Goal: Book appointment/travel/reservation

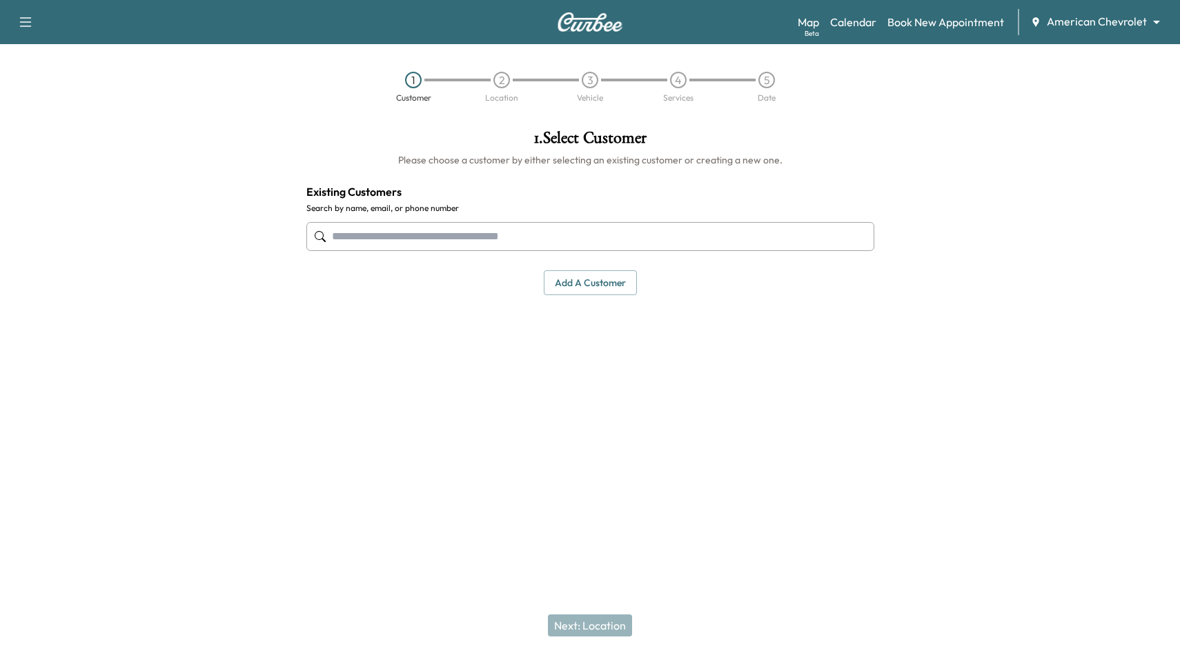
click at [1080, 21] on body "Support Log Out Map Beta Calendar Book New Appointment American Chevrolet *****…" at bounding box center [590, 326] width 1180 height 653
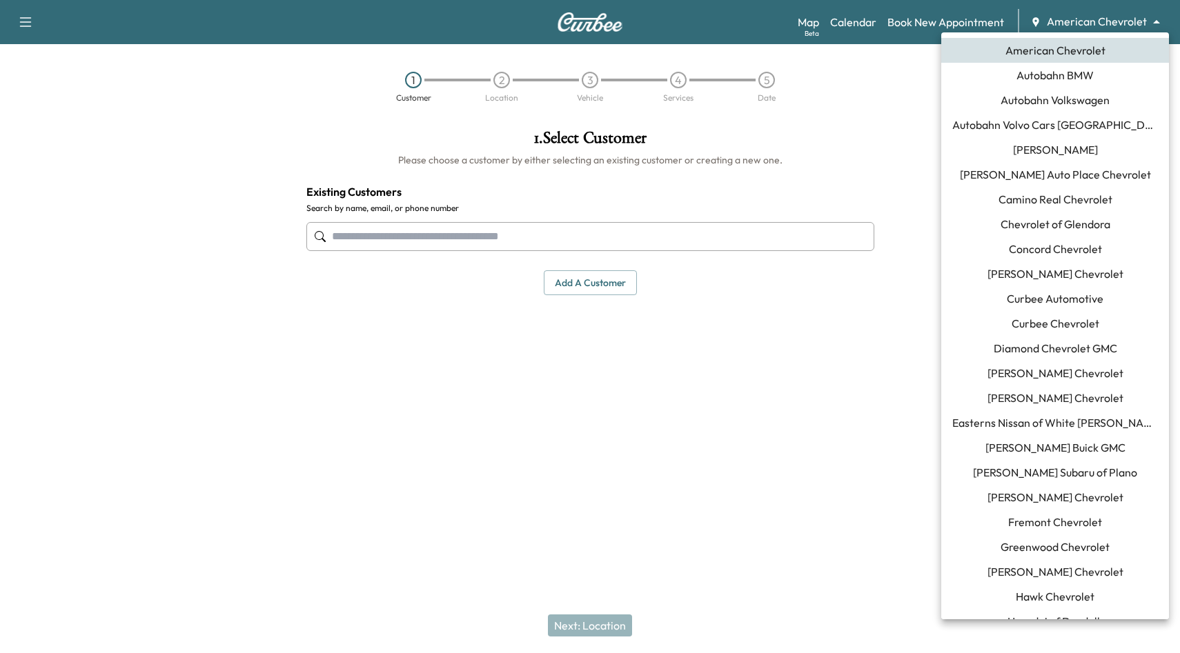
scroll to position [147, 0]
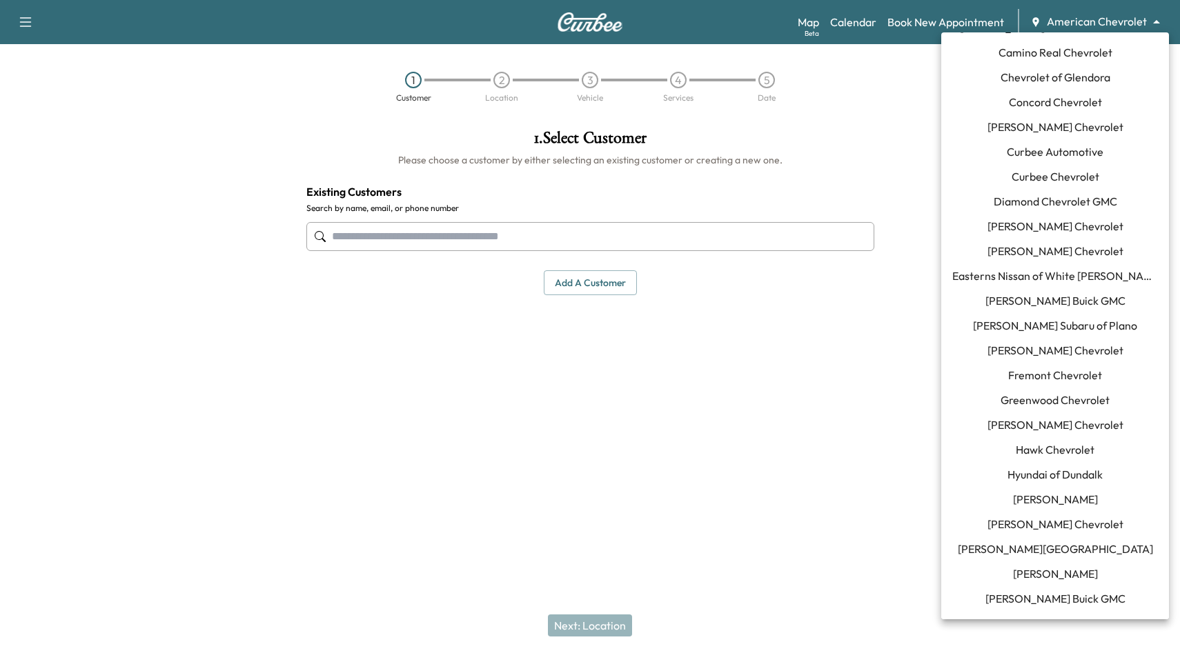
click at [1053, 152] on span "Curbee Automotive" at bounding box center [1055, 151] width 97 height 17
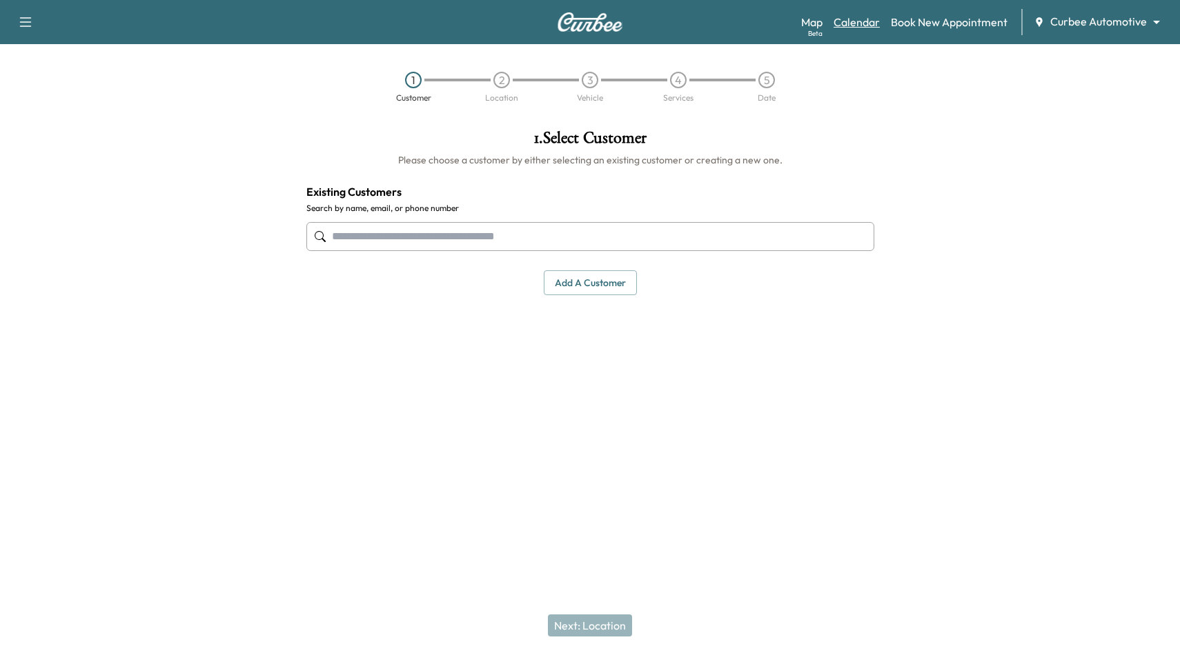
click at [856, 14] on link "Calendar" at bounding box center [856, 22] width 46 height 17
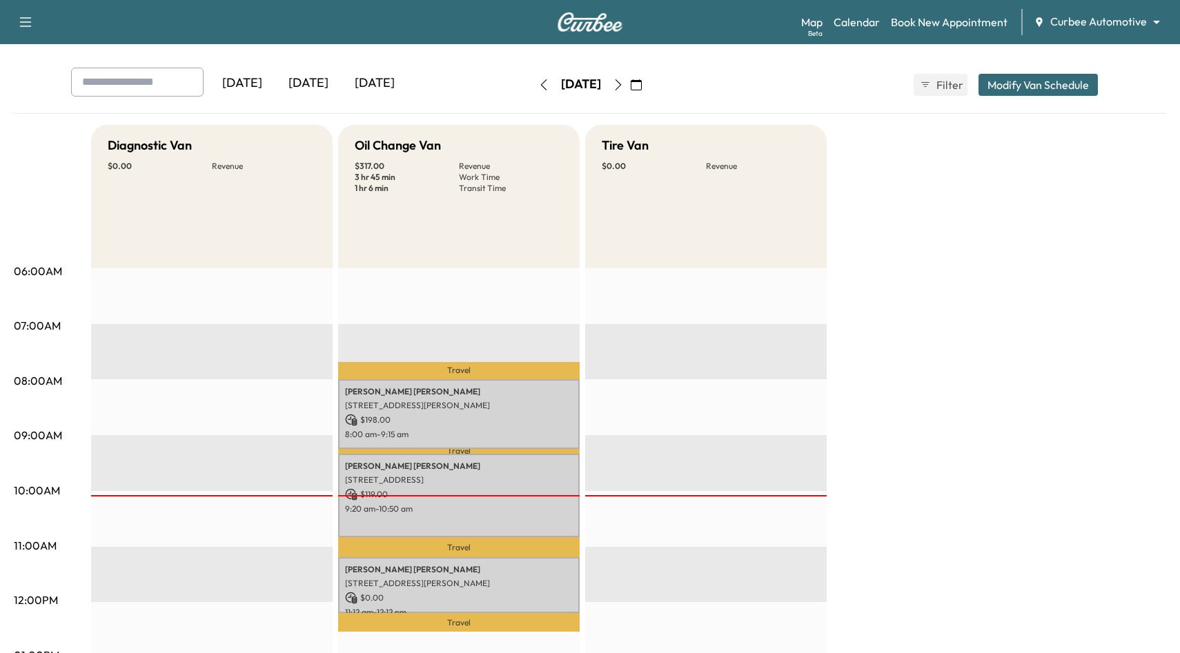
scroll to position [16, 0]
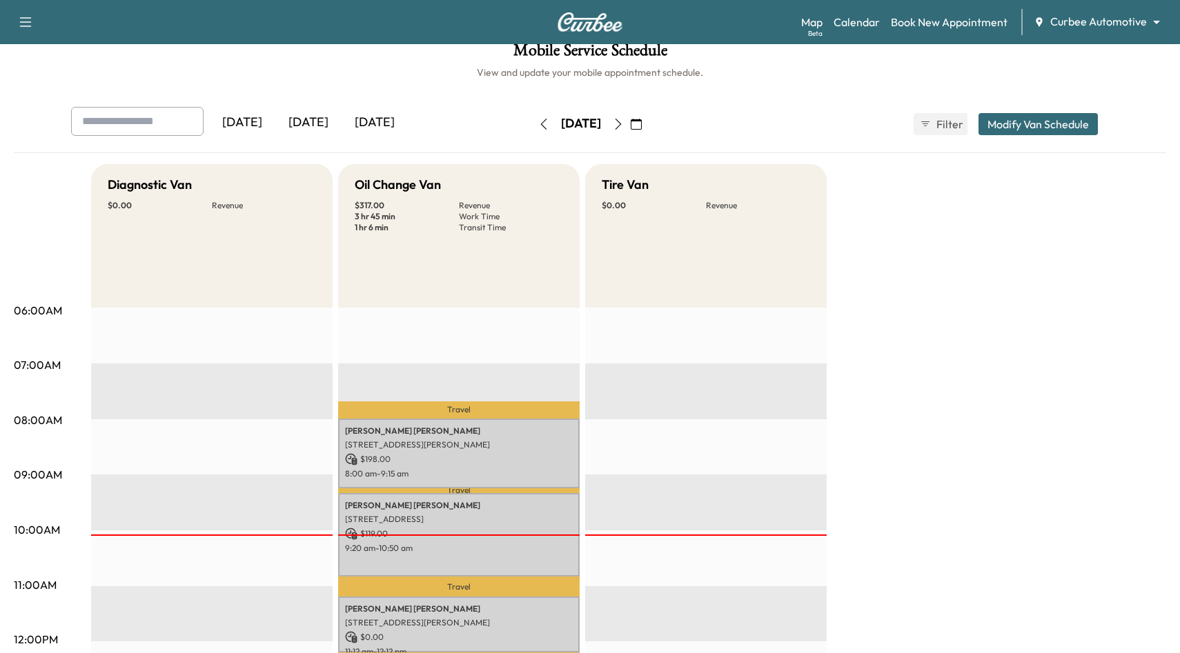
click at [624, 123] on icon "button" at bounding box center [618, 124] width 11 height 11
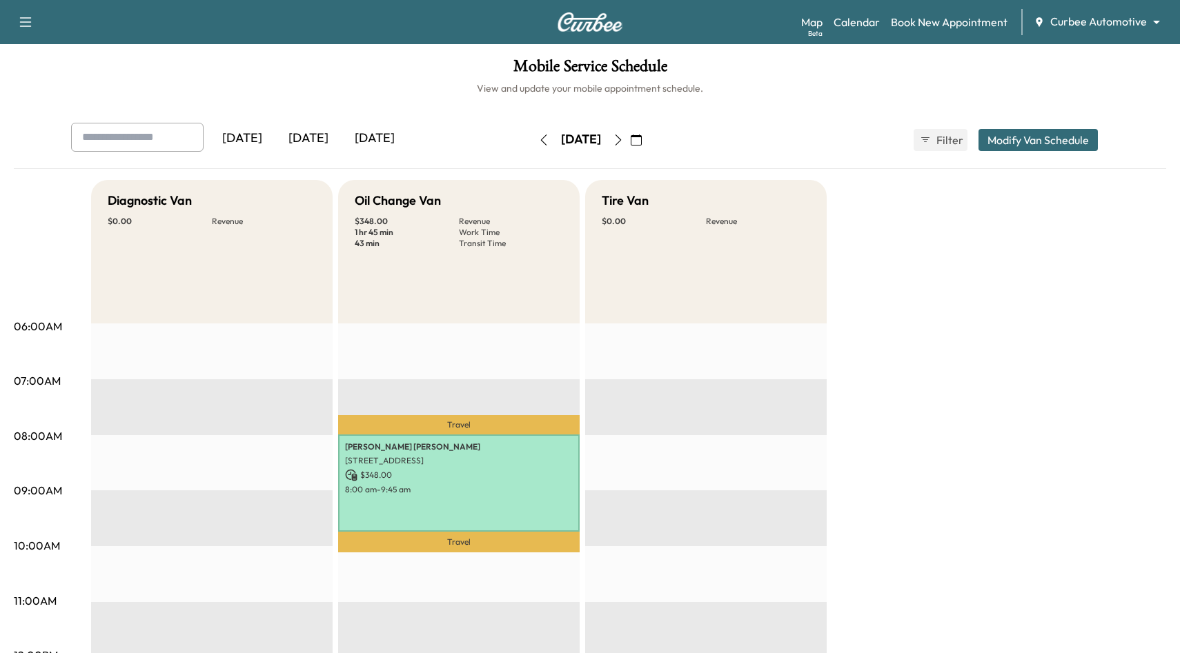
click at [538, 142] on icon "button" at bounding box center [543, 140] width 11 height 11
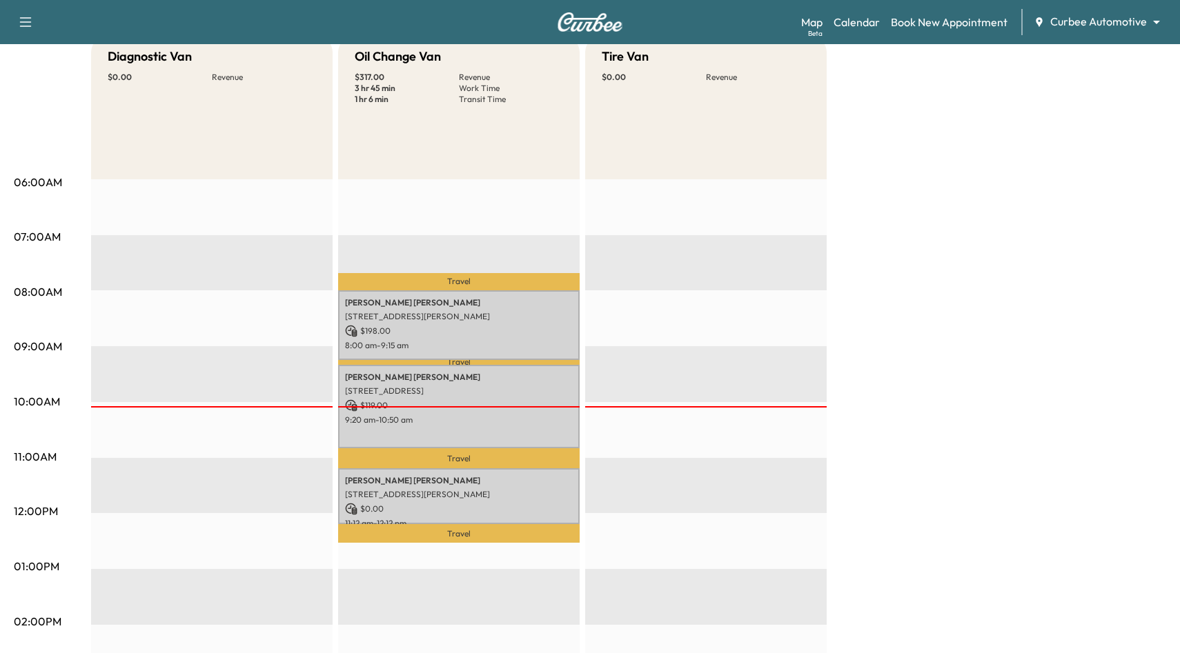
scroll to position [163, 0]
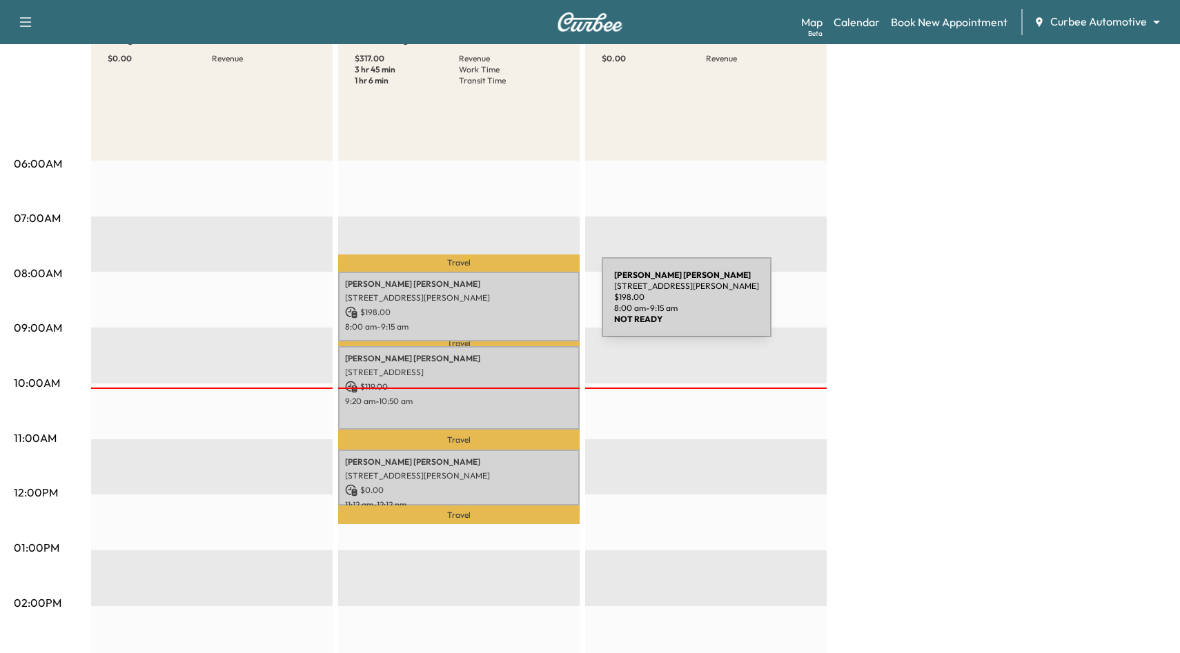
click at [498, 306] on p "$ 198.00" at bounding box center [459, 312] width 228 height 12
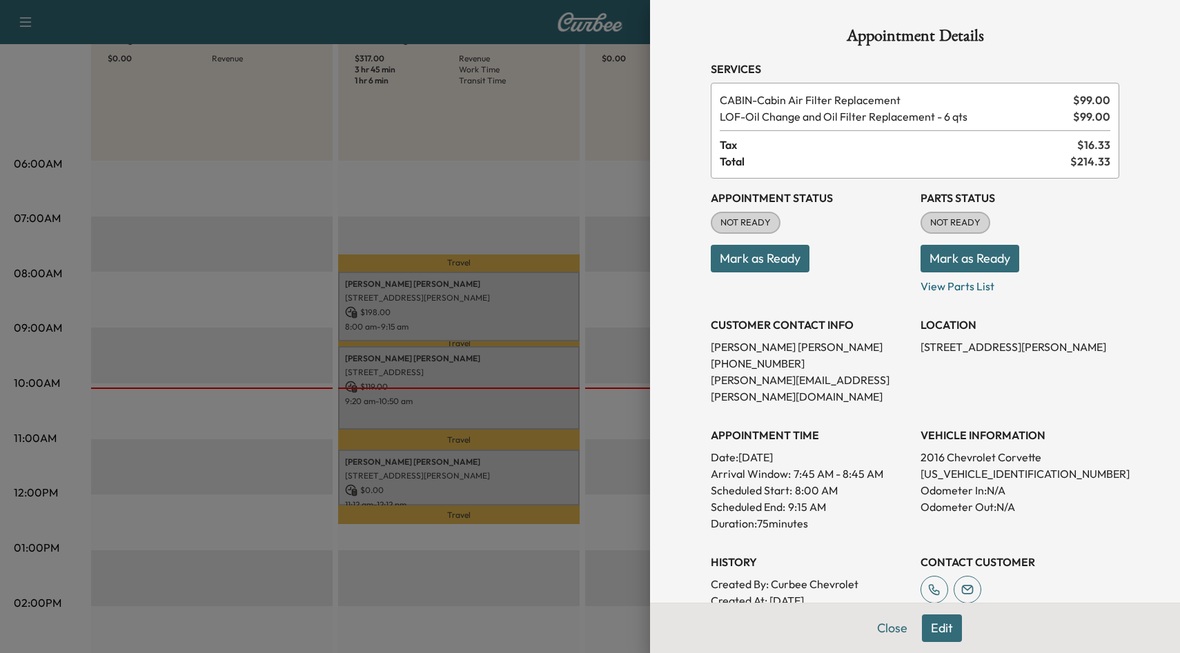
click at [797, 264] on button "Mark as Ready" at bounding box center [760, 259] width 99 height 28
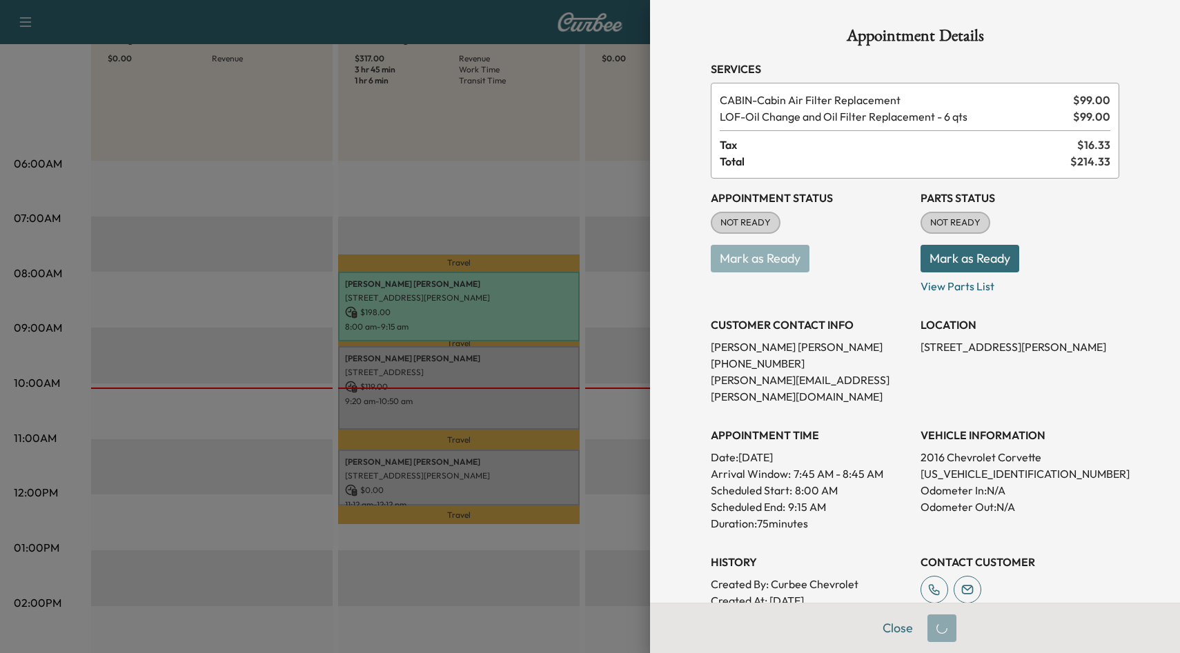
click at [1004, 257] on button "Mark as Ready" at bounding box center [969, 259] width 99 height 28
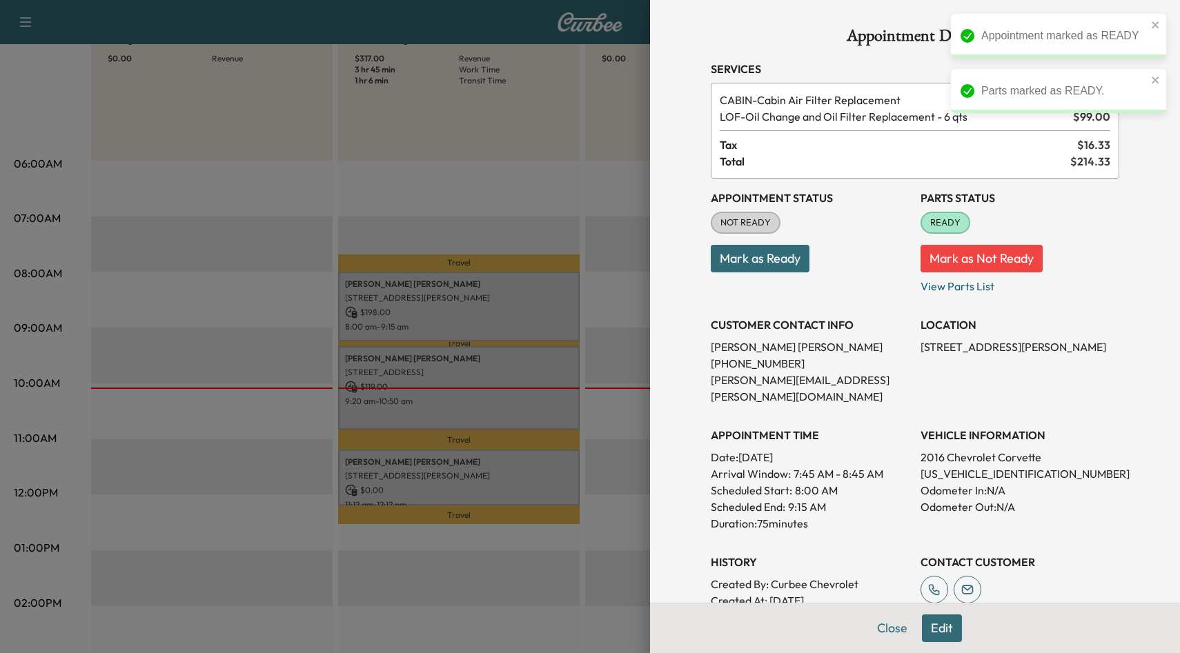
click at [791, 257] on button "Mark as Ready" at bounding box center [760, 259] width 99 height 28
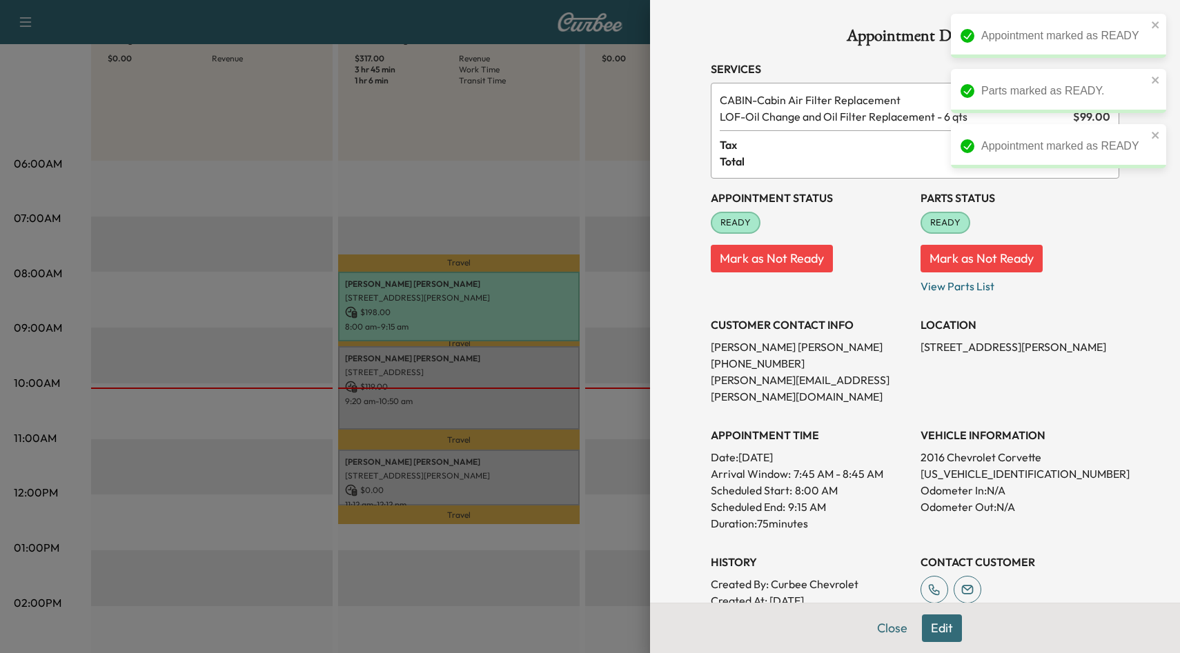
click at [642, 359] on div at bounding box center [590, 326] width 1180 height 653
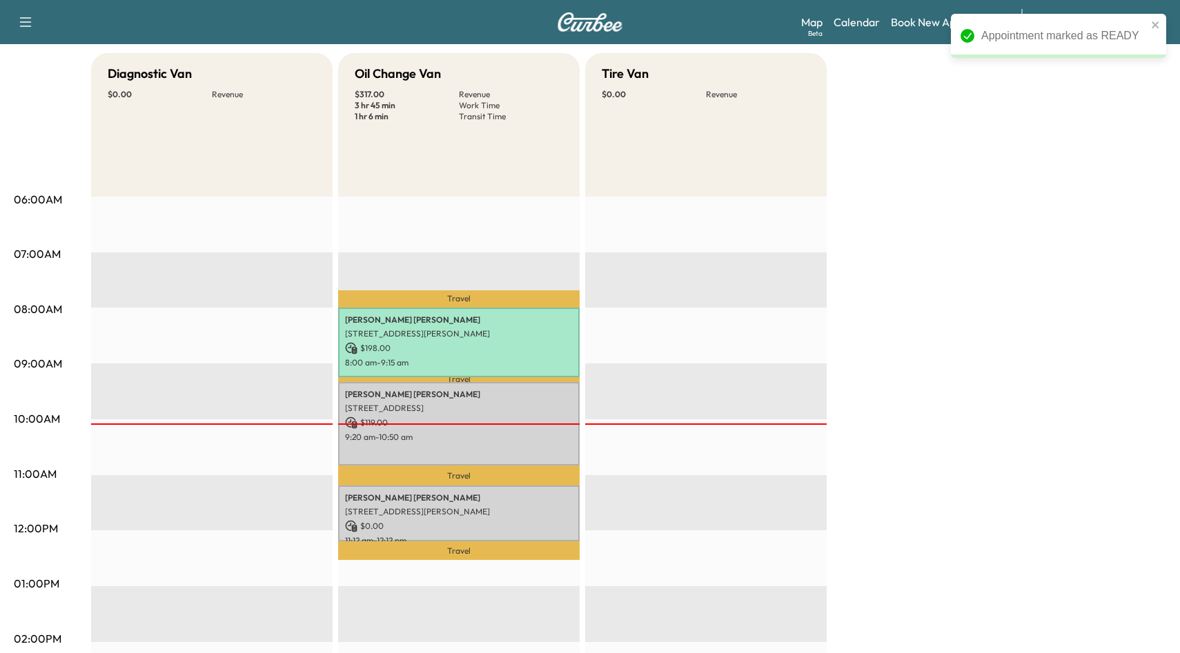
scroll to position [68, 0]
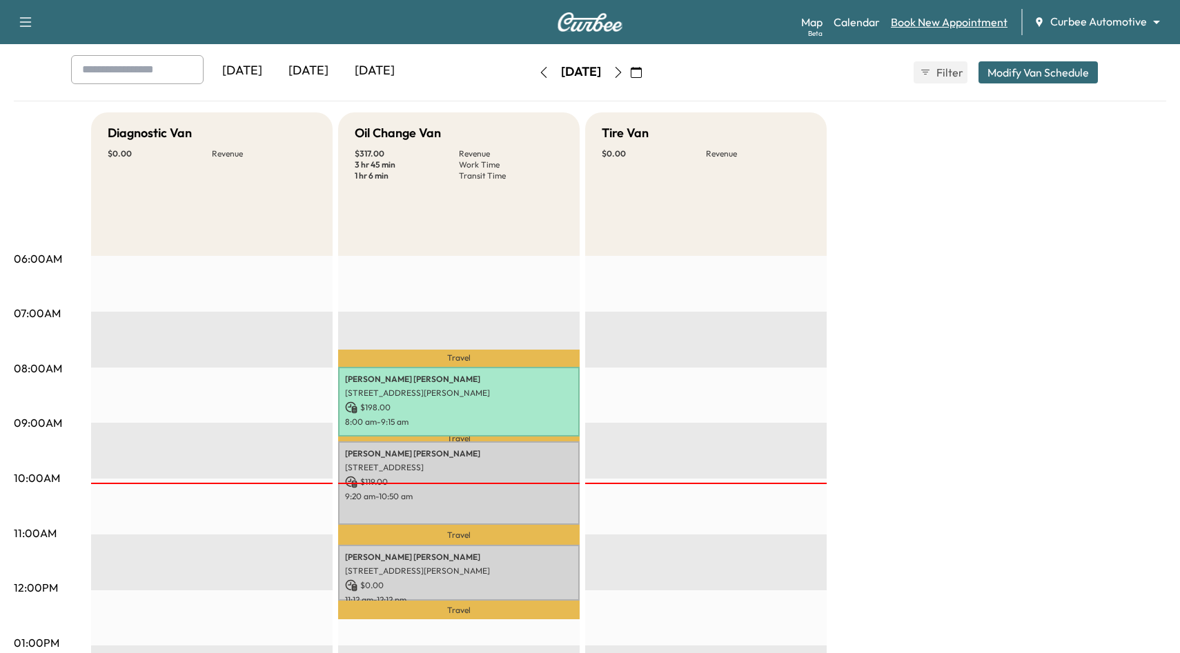
click at [925, 22] on link "Book New Appointment" at bounding box center [949, 22] width 117 height 17
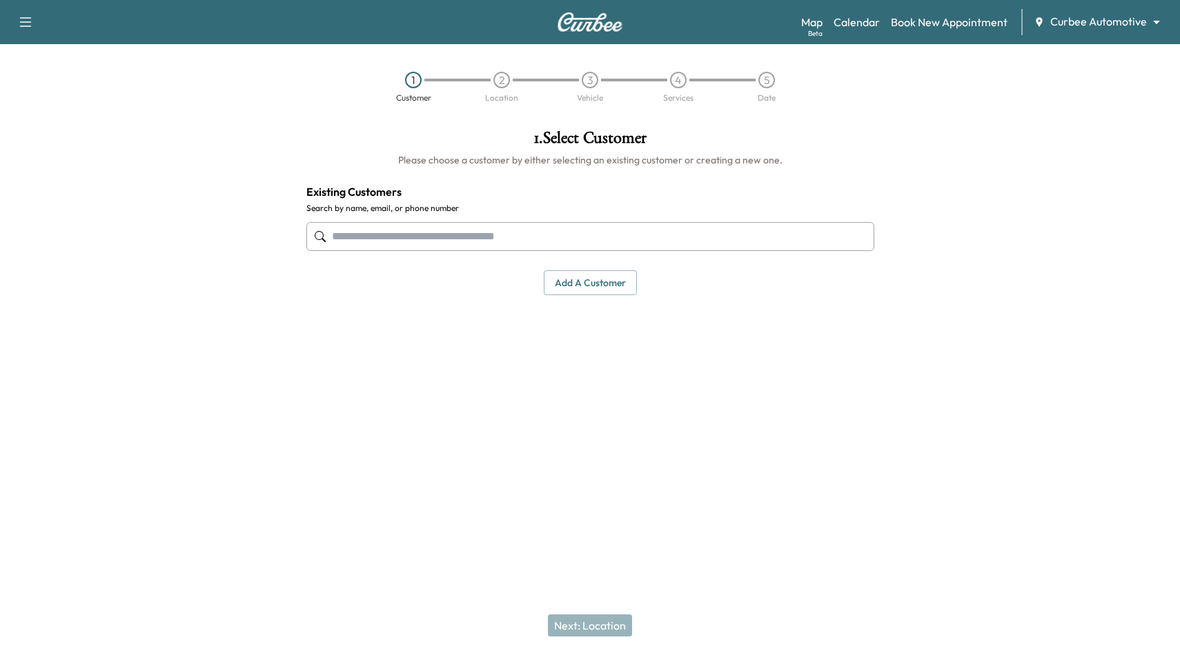
click at [568, 241] on input "text" at bounding box center [590, 236] width 568 height 29
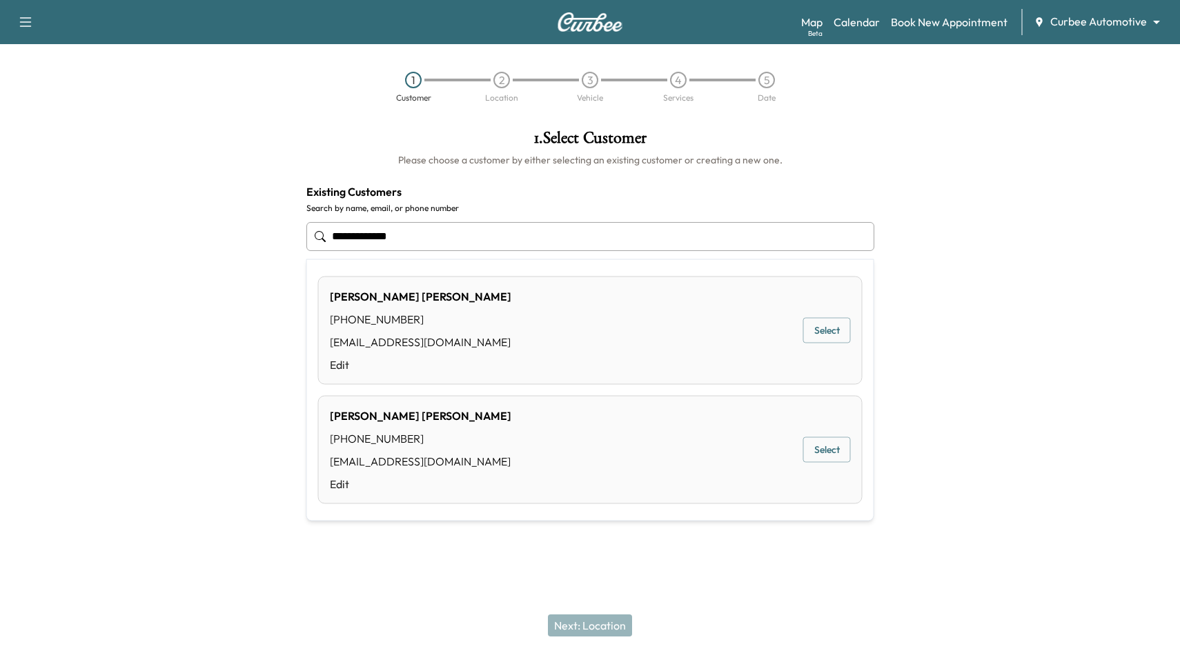
click at [838, 326] on button "Select" at bounding box center [827, 331] width 48 height 26
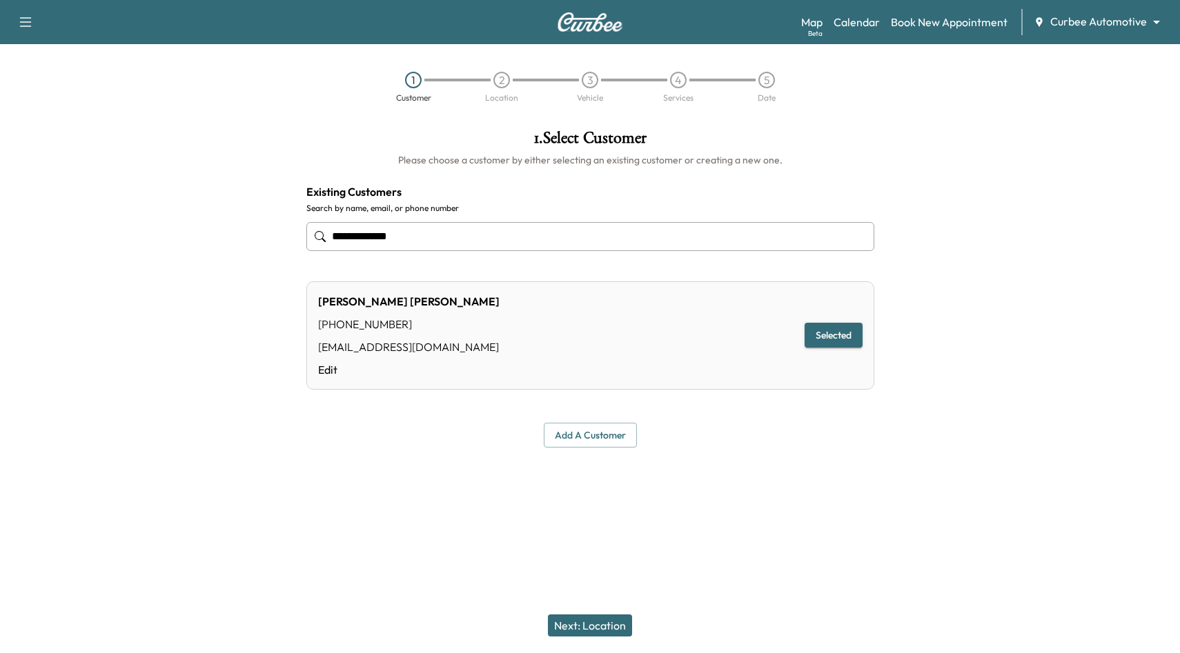
type input "**********"
click at [824, 340] on button "Selected" at bounding box center [833, 336] width 58 height 26
click at [612, 621] on button "Next: Location" at bounding box center [590, 626] width 84 height 22
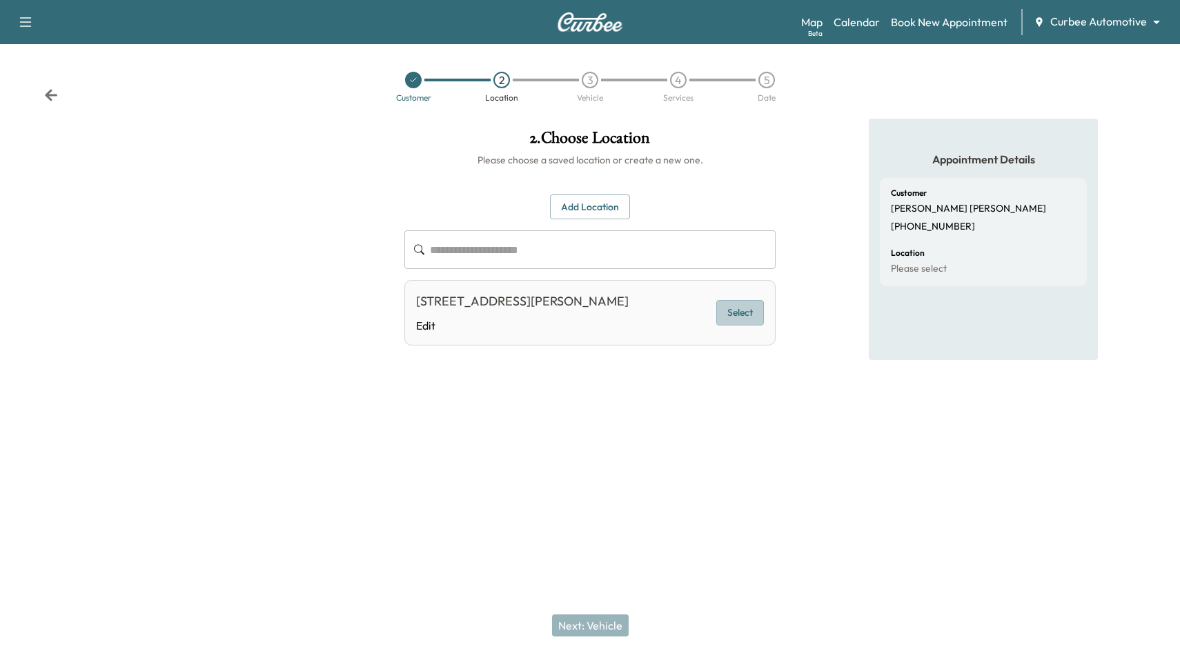
click at [750, 313] on button "Select" at bounding box center [740, 313] width 48 height 26
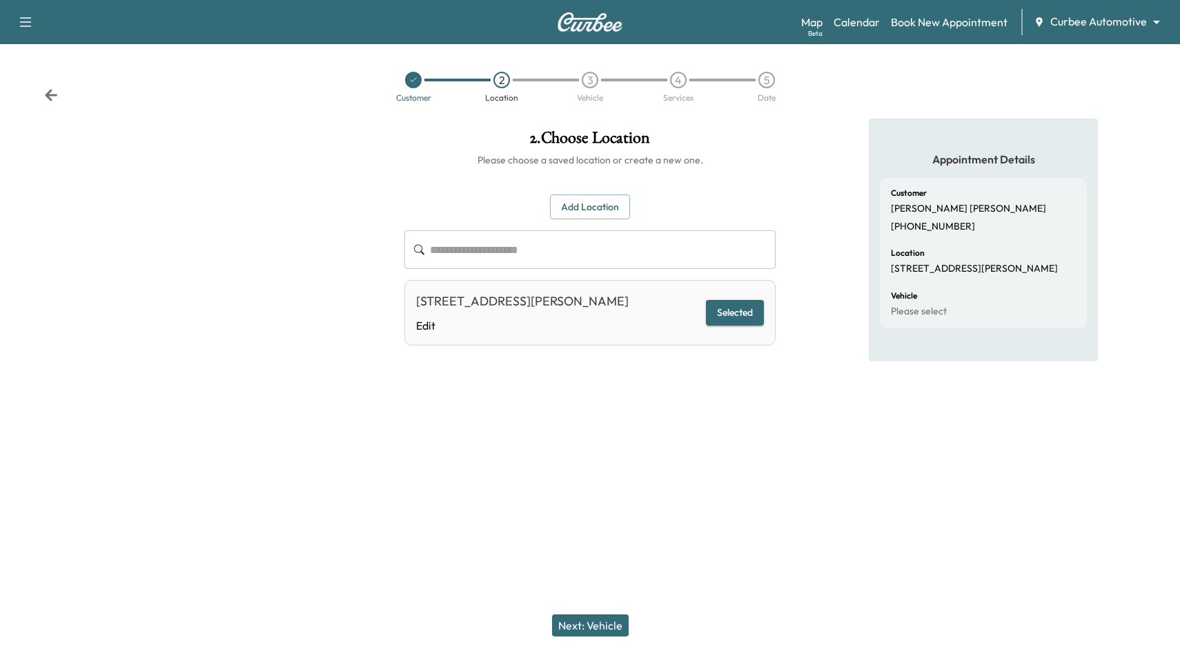
click at [608, 620] on button "Next: Vehicle" at bounding box center [590, 626] width 77 height 22
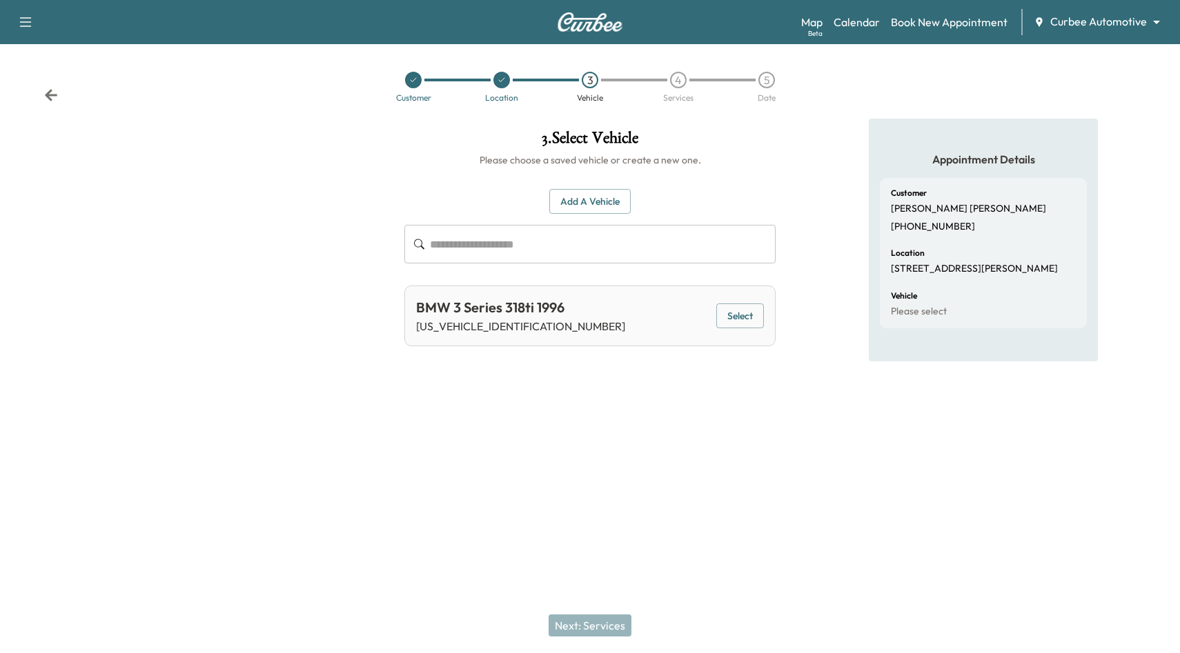
click at [602, 206] on button "Add a Vehicle" at bounding box center [589, 202] width 81 height 26
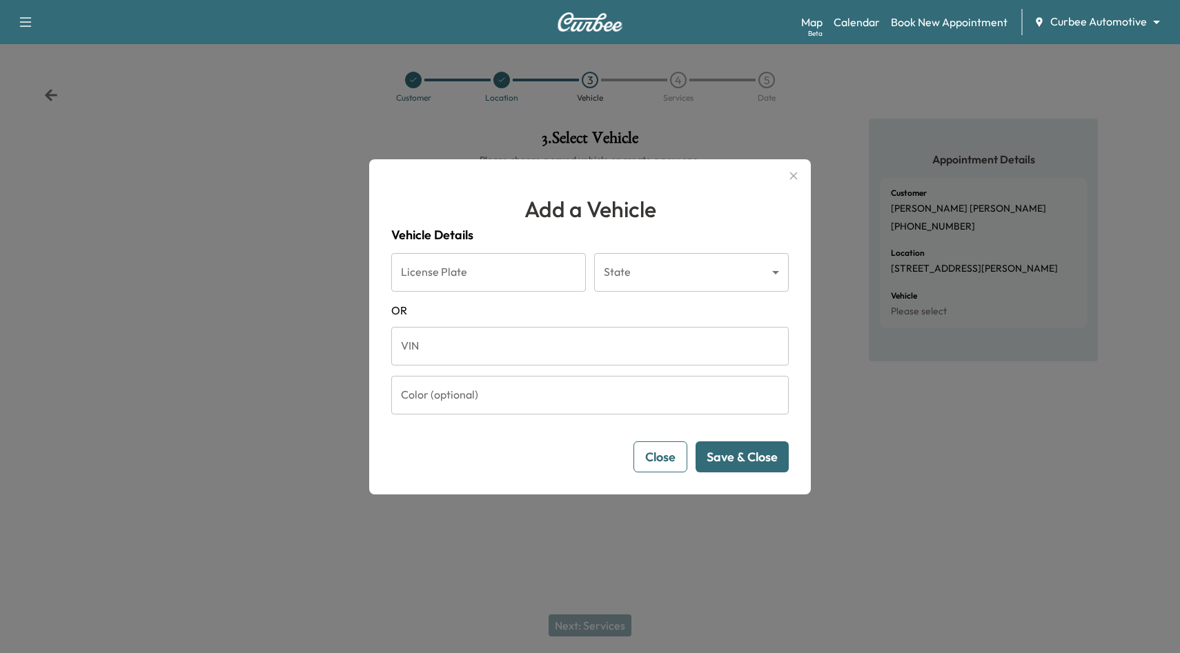
click at [589, 344] on input "VIN" at bounding box center [589, 346] width 397 height 39
paste input "**********"
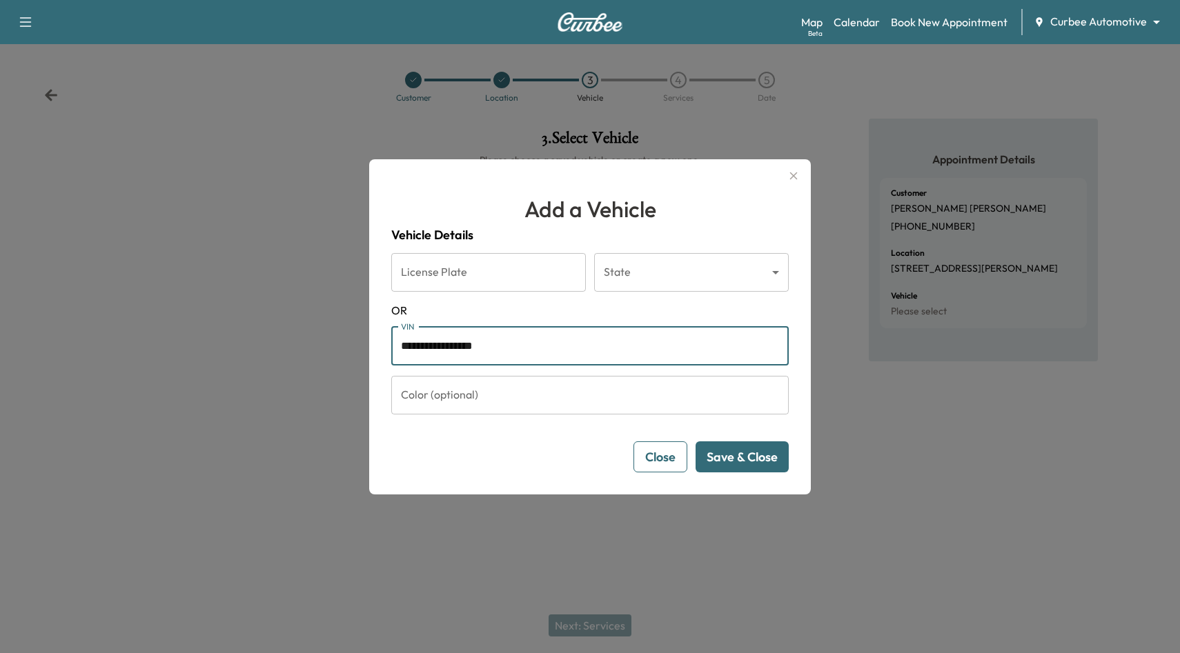
type input "**********"
click at [757, 464] on button "Save & Close" at bounding box center [741, 457] width 93 height 31
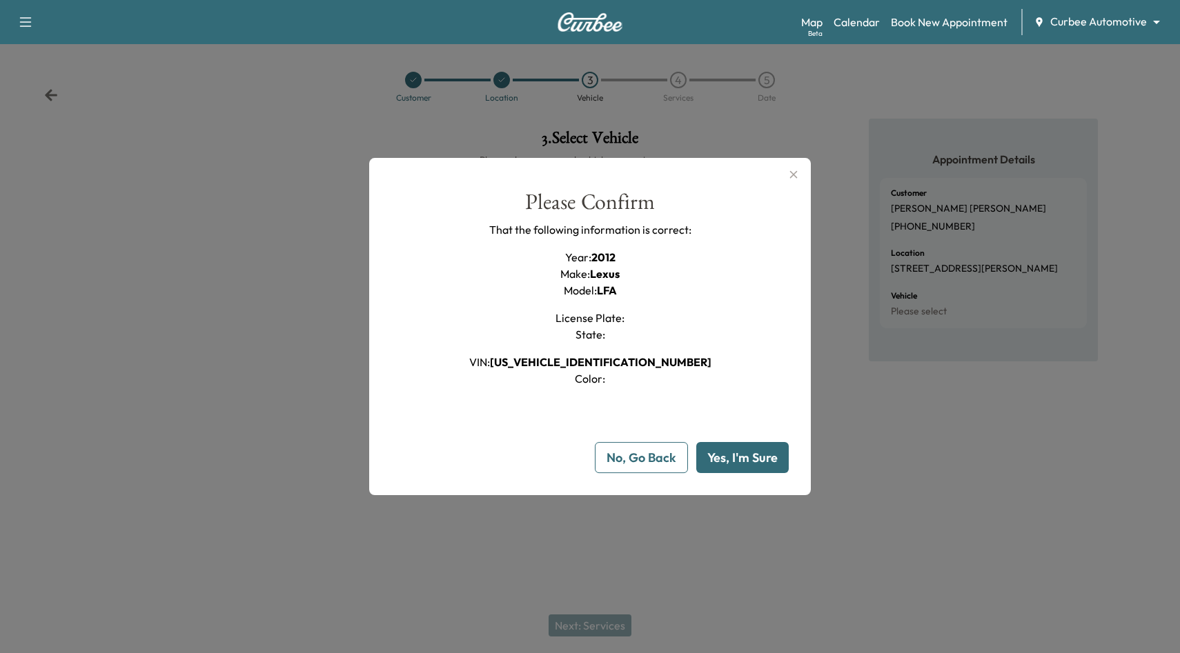
click at [764, 466] on button "Yes, I'm Sure" at bounding box center [742, 457] width 92 height 31
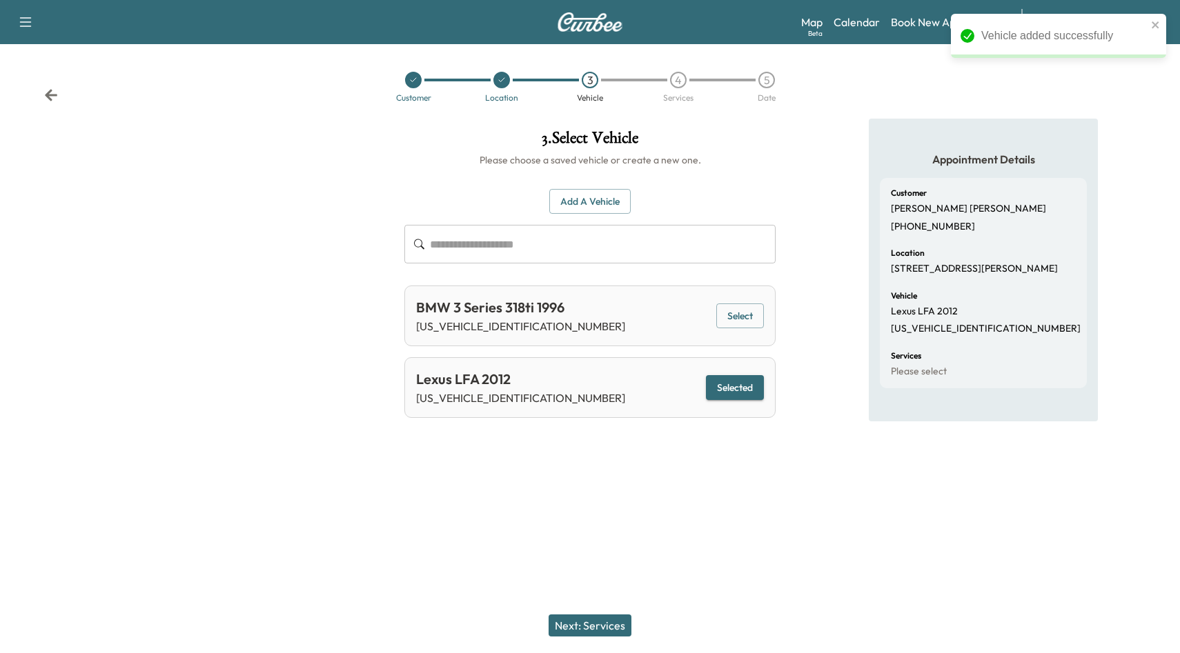
click at [596, 622] on button "Next: Services" at bounding box center [589, 626] width 83 height 22
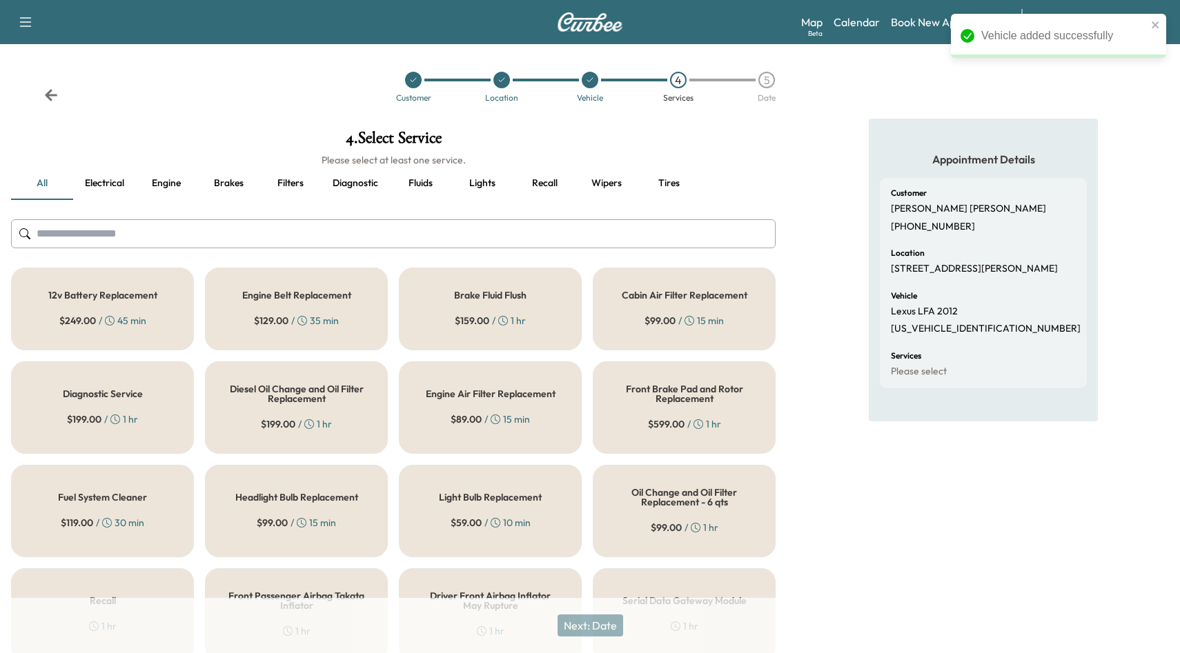
click at [340, 188] on button "Diagnostic" at bounding box center [355, 183] width 68 height 33
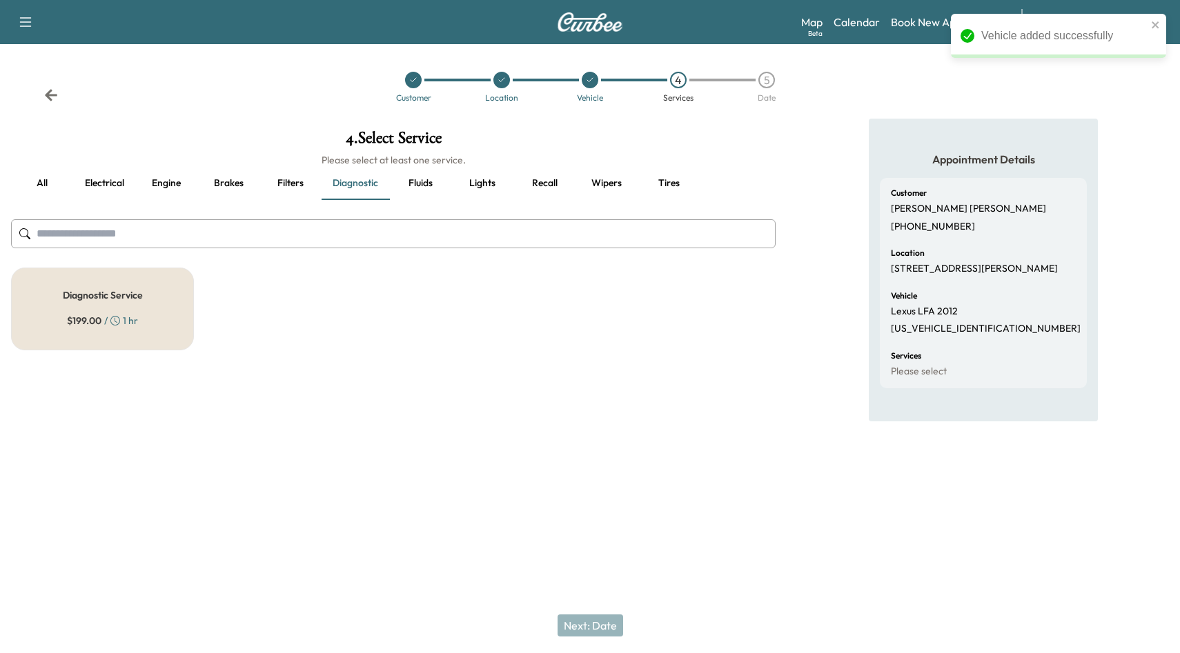
click at [179, 316] on div "Diagnostic Service $ 199.00 / 1 hr" at bounding box center [102, 309] width 183 height 83
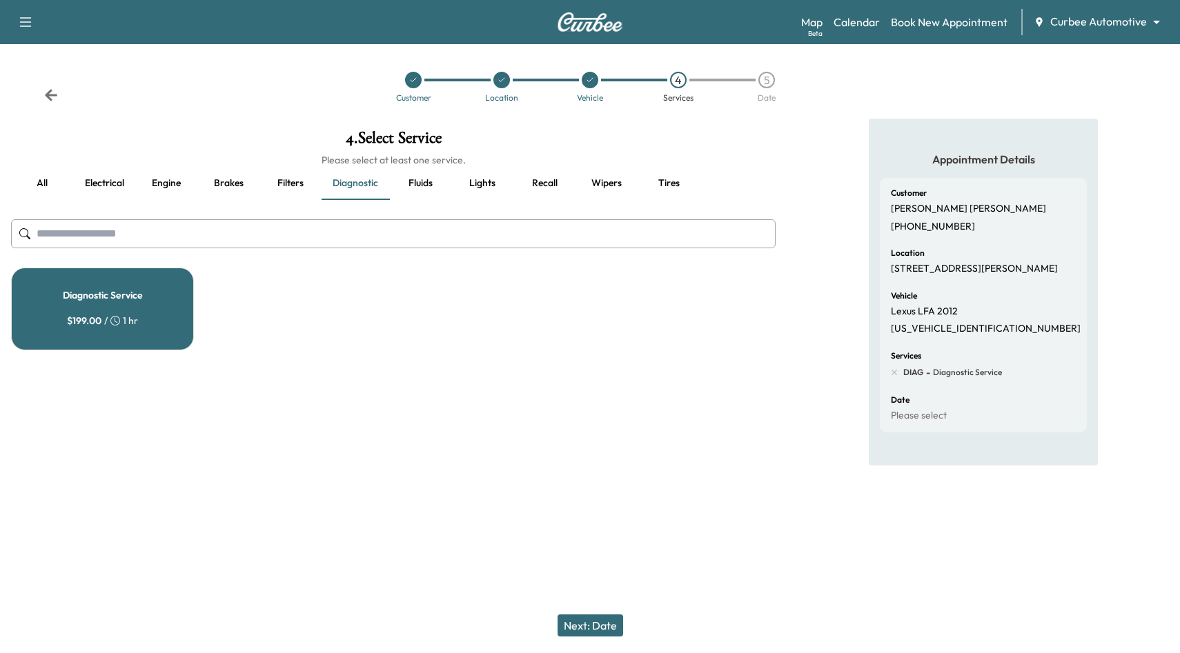
click at [428, 175] on button "Fluids" at bounding box center [420, 183] width 62 height 33
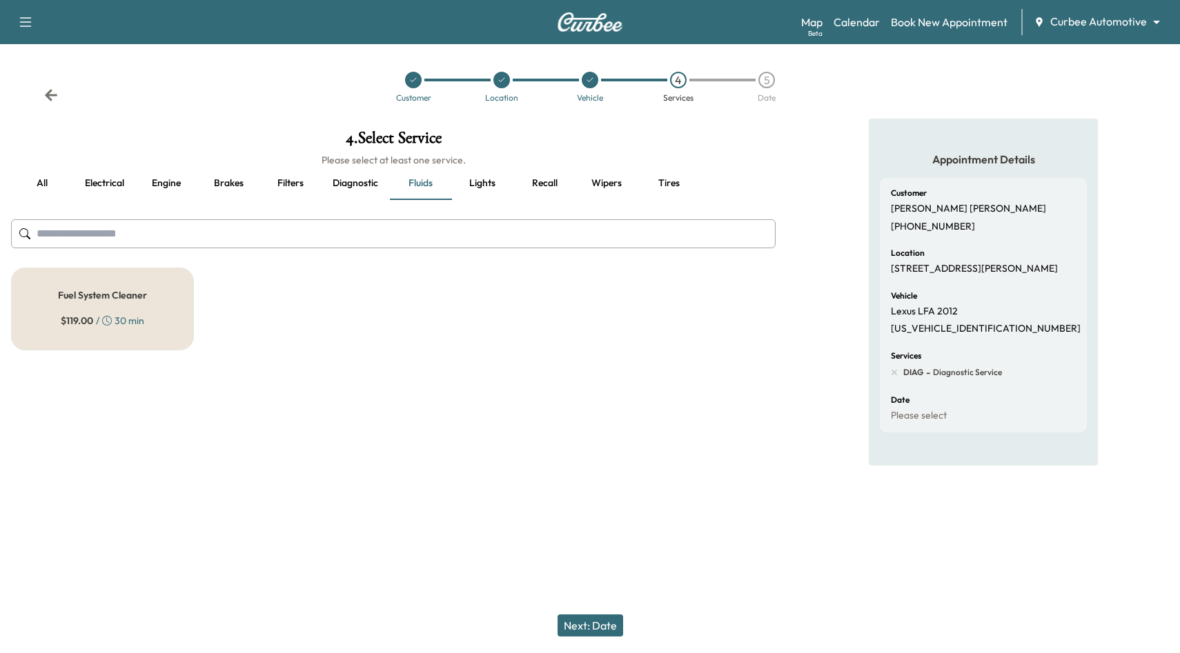
click at [145, 306] on div "Fuel System Cleaner $ 119.00 / 30 min" at bounding box center [102, 309] width 183 height 83
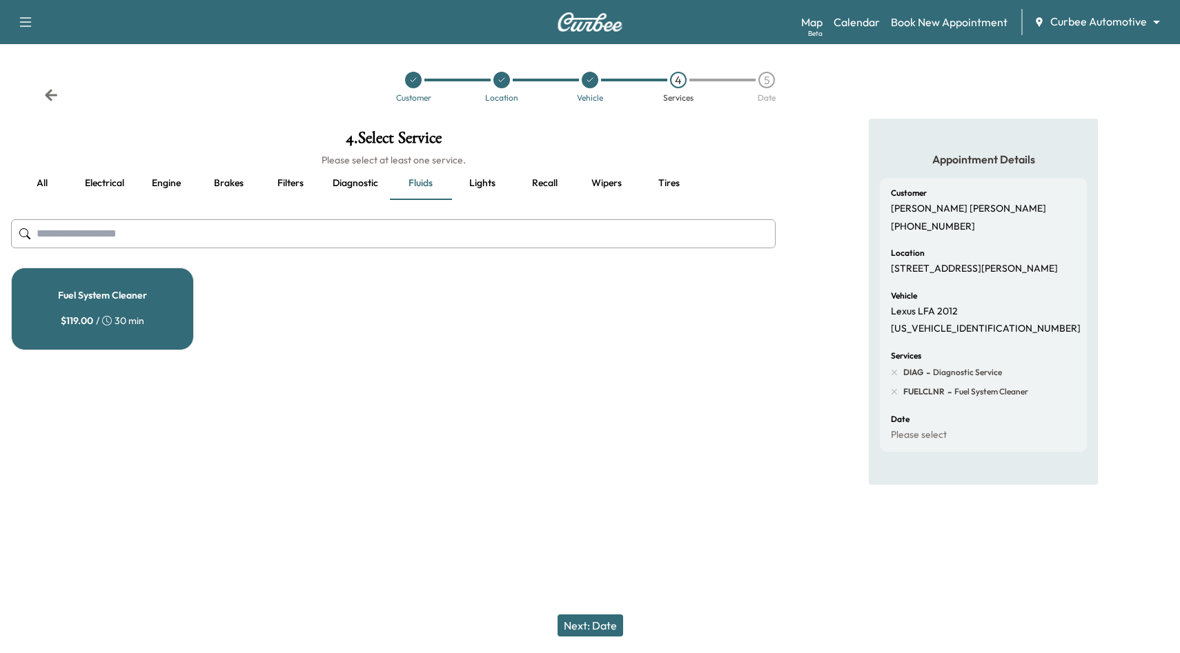
click at [598, 620] on button "Next: Date" at bounding box center [590, 626] width 66 height 22
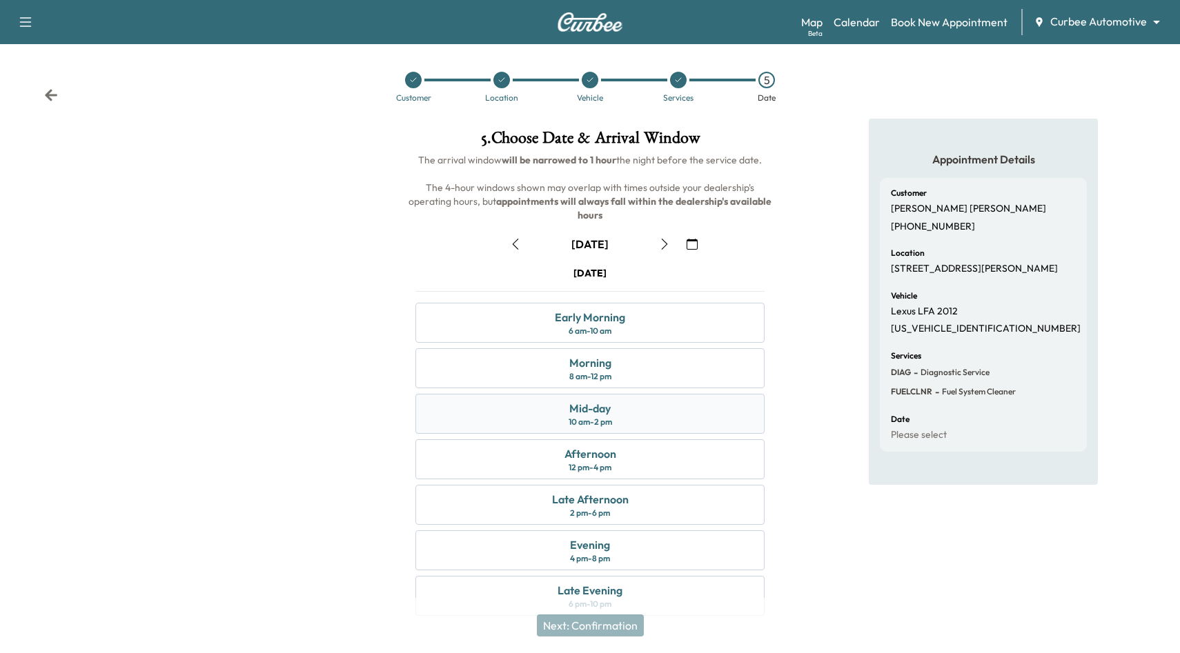
click at [647, 410] on div "Mid-day 10 am - 2 pm" at bounding box center [589, 414] width 349 height 40
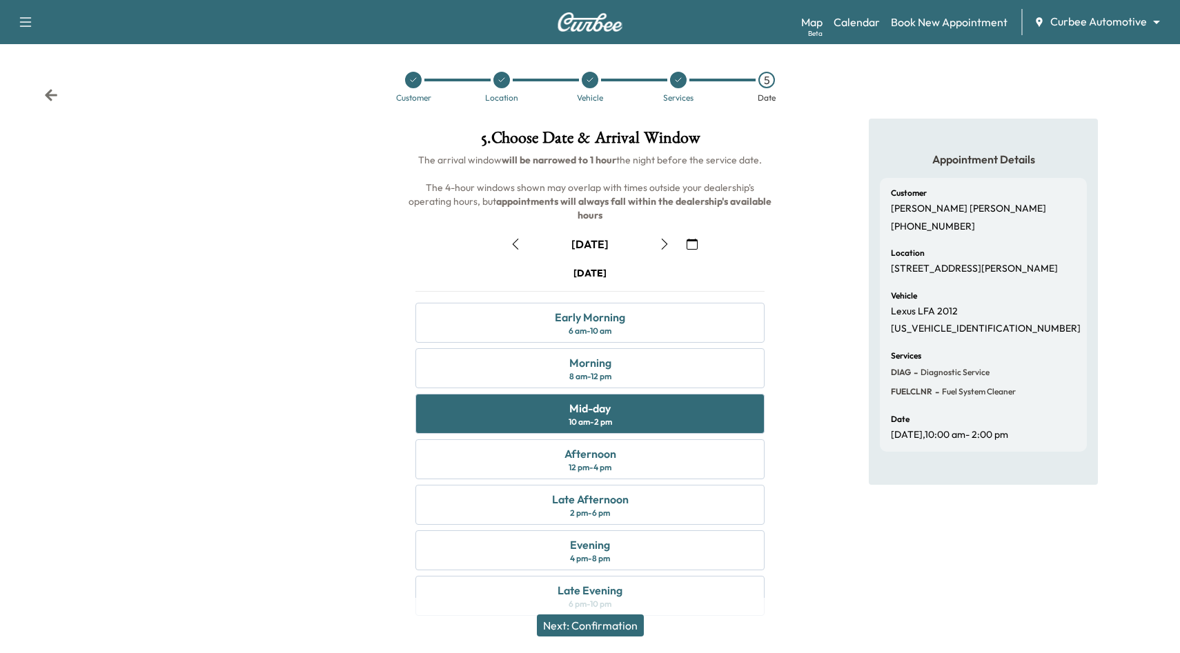
click at [610, 631] on button "Next: Confirmation" at bounding box center [590, 626] width 107 height 22
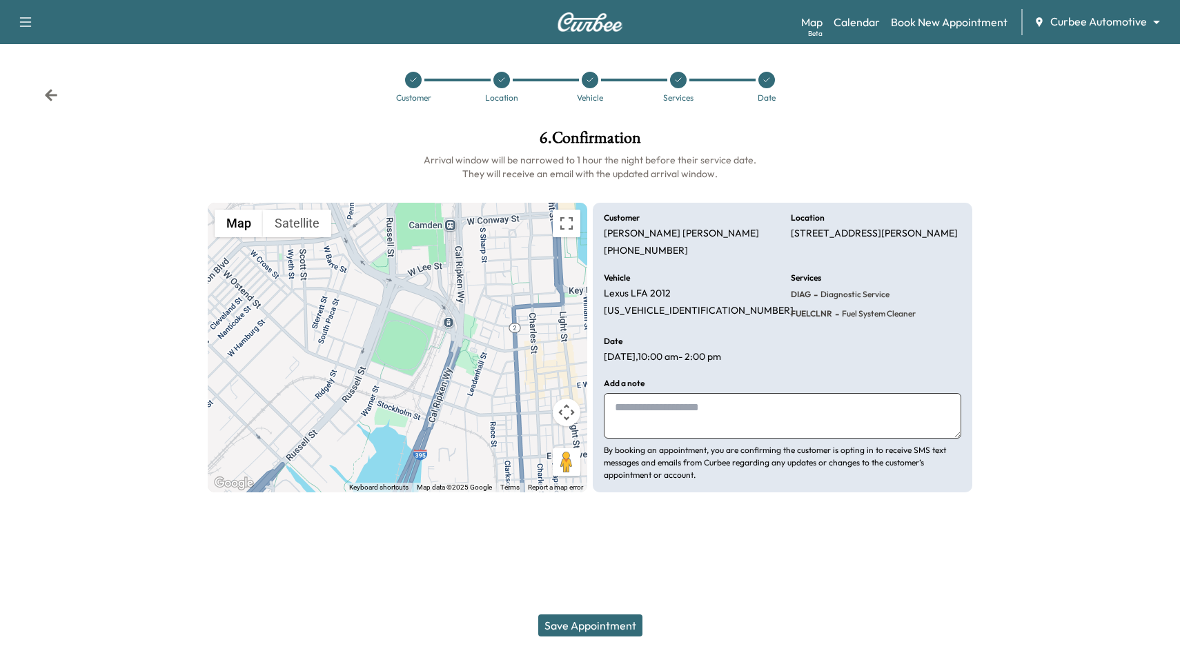
click at [624, 632] on button "Save Appointment" at bounding box center [590, 626] width 104 height 22
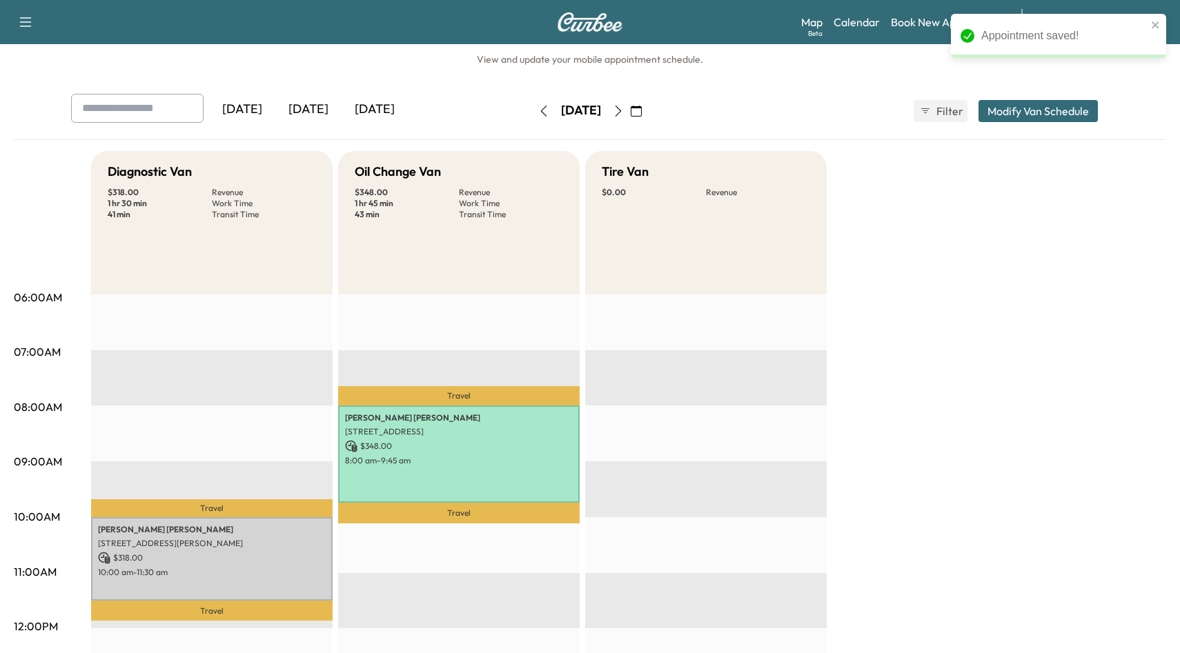
scroll to position [32, 0]
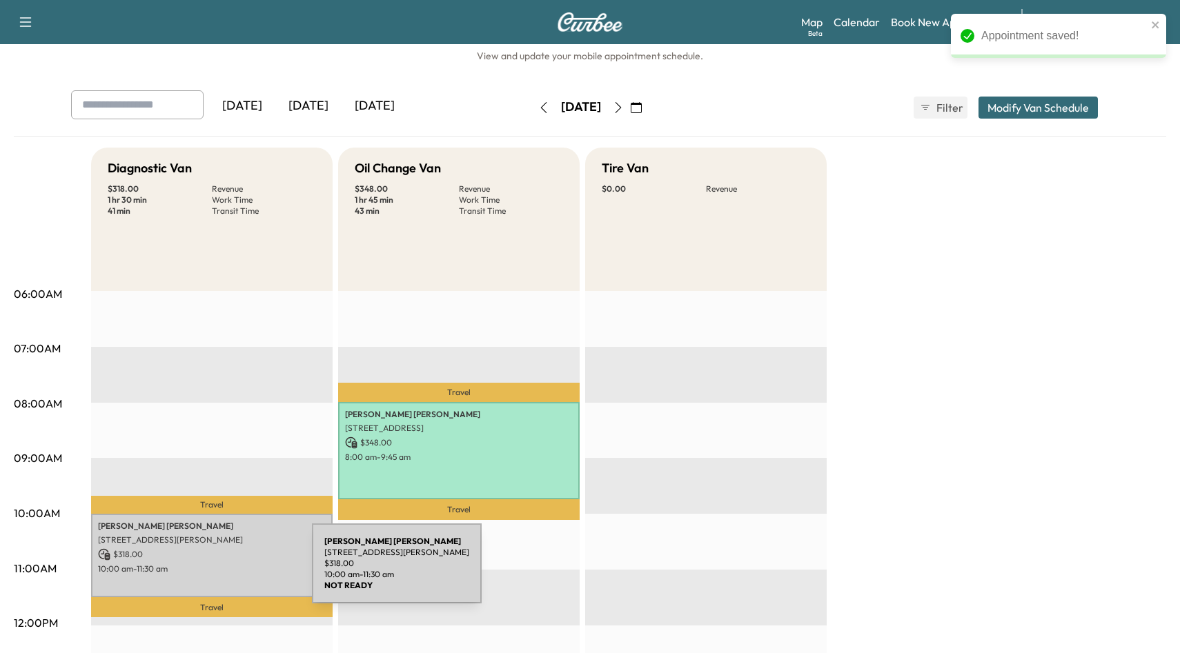
click at [208, 572] on p "10:00 am - 11:30 am" at bounding box center [212, 569] width 228 height 11
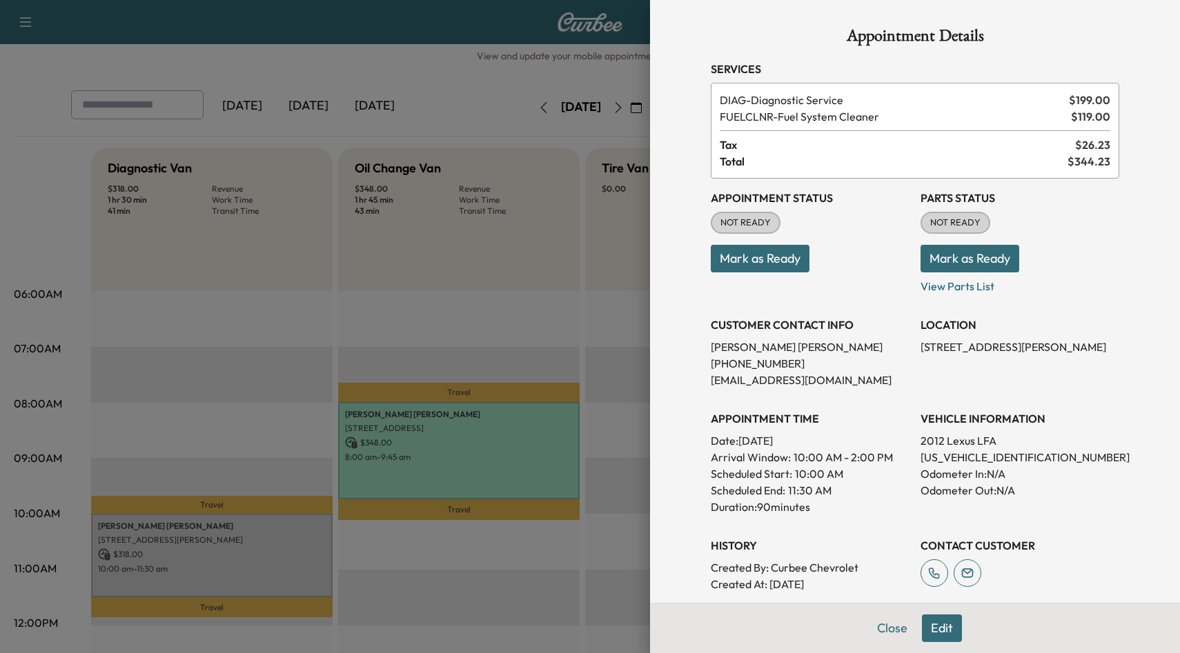
click at [544, 300] on div at bounding box center [590, 326] width 1180 height 653
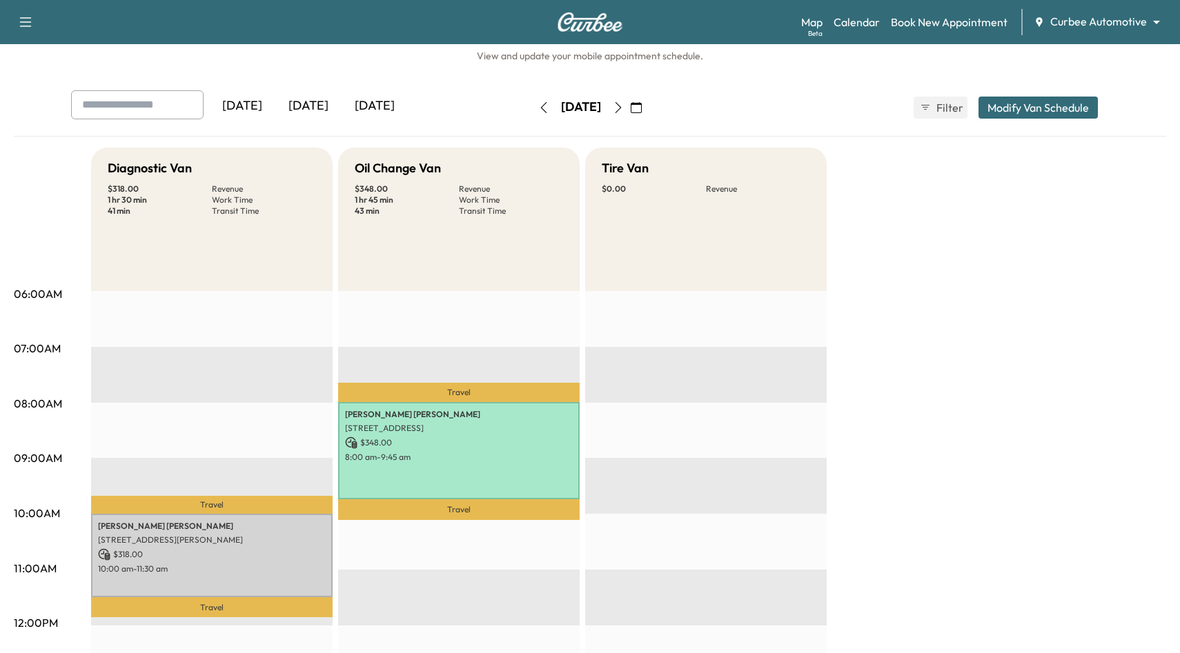
click at [1053, 101] on button "Modify Van Schedule" at bounding box center [1037, 108] width 119 height 22
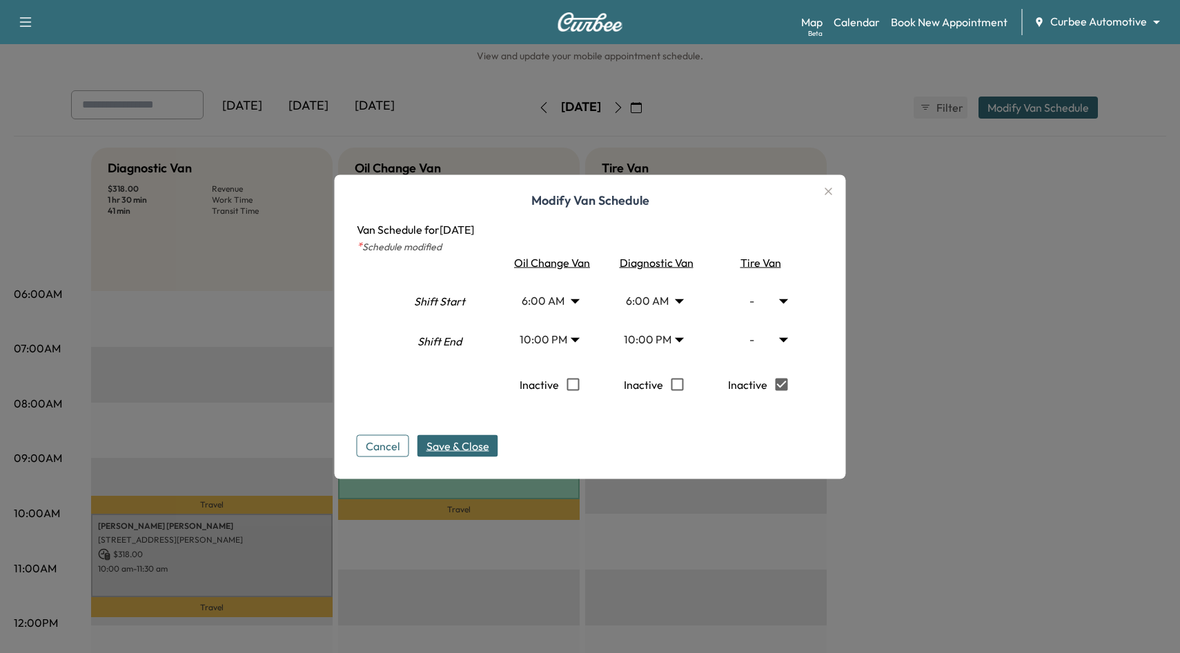
click at [481, 445] on span "Save & Close" at bounding box center [457, 445] width 63 height 17
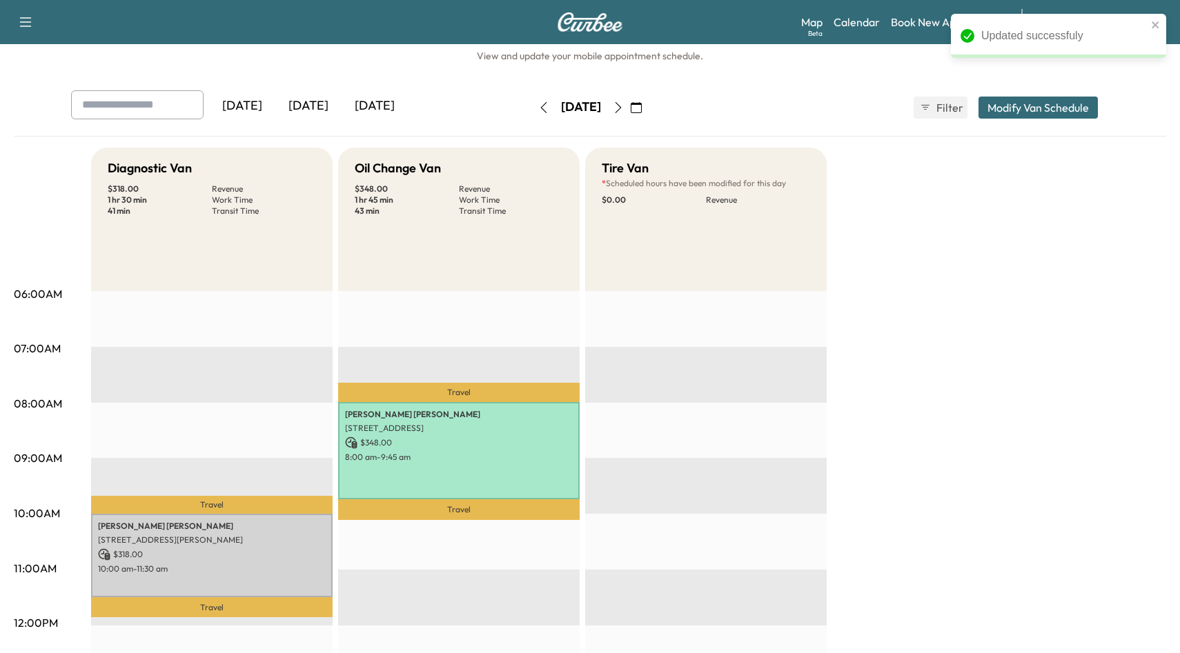
click at [1022, 110] on button "Modify Van Schedule" at bounding box center [1037, 108] width 119 height 22
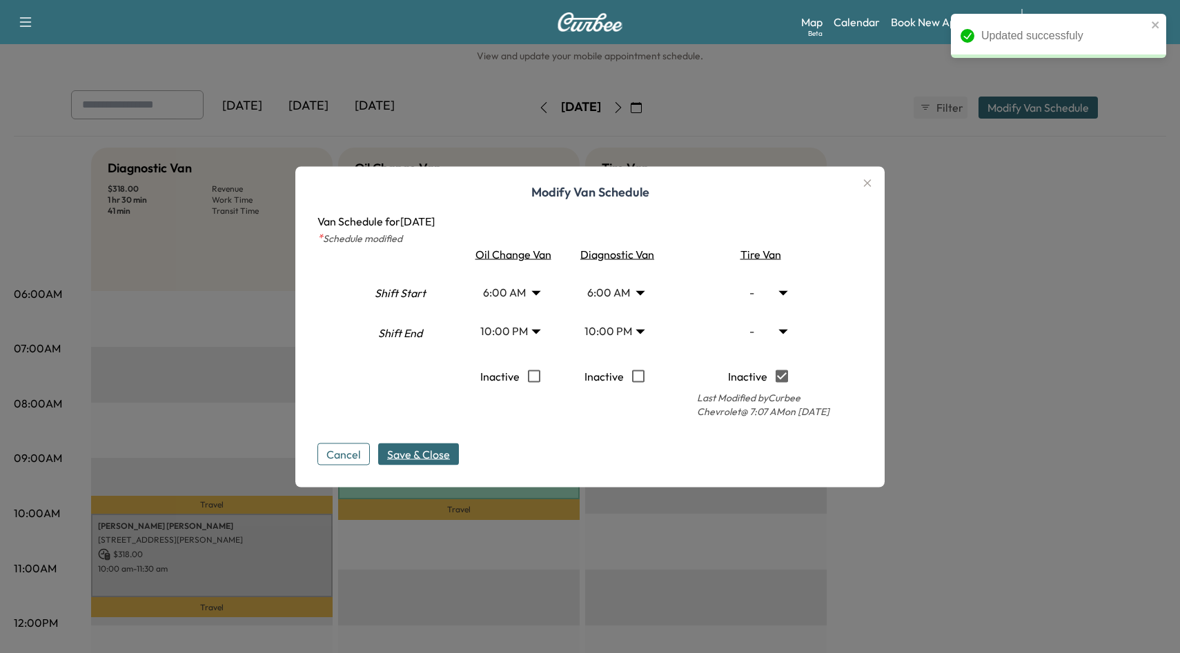
type input "*"
type input "**"
click at [782, 296] on body "Updated successfuly Support Log Out Map Beta Calendar Book New Appointment Curb…" at bounding box center [590, 294] width 1180 height 653
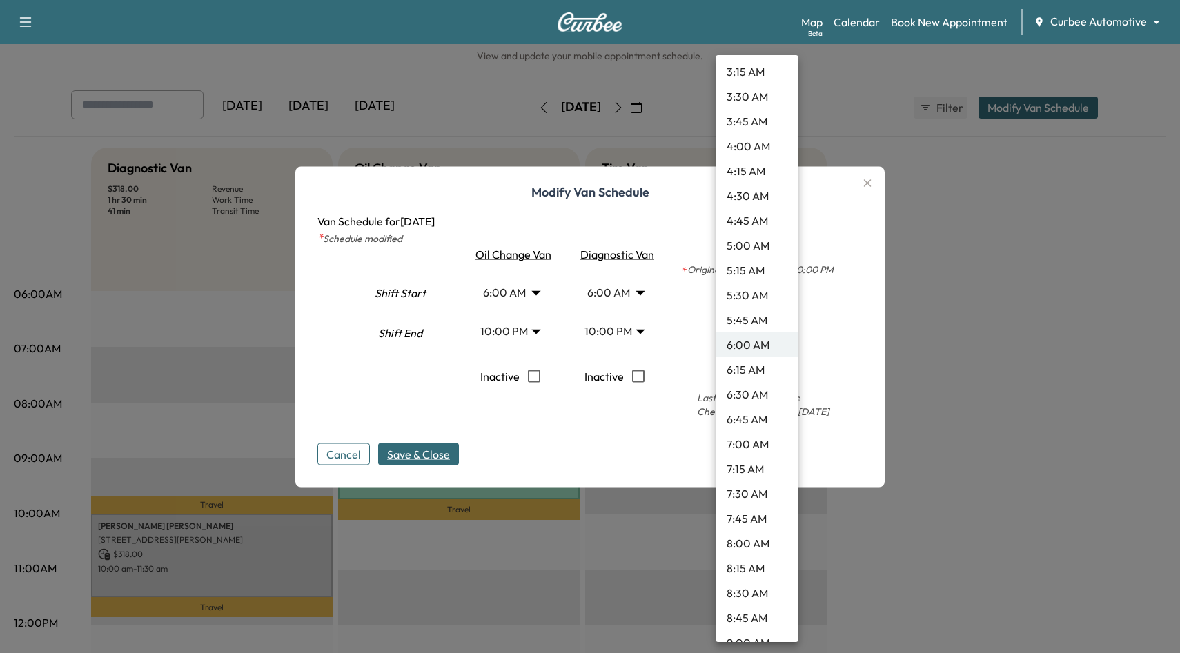
scroll to position [319, 0]
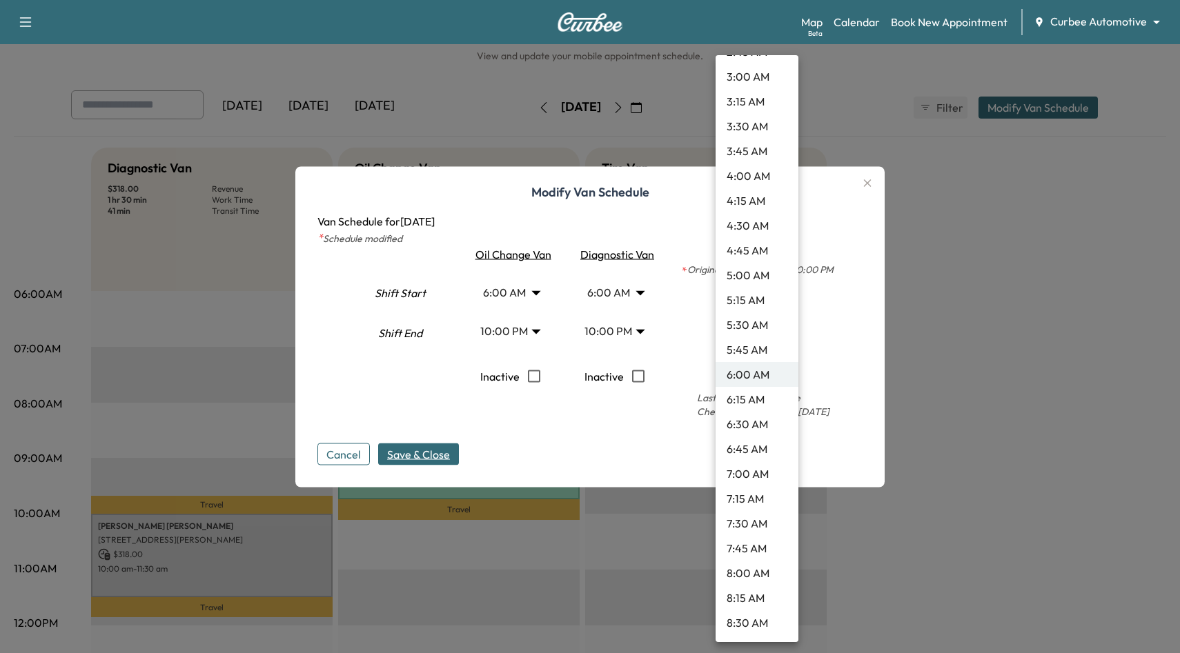
click at [850, 368] on div at bounding box center [590, 326] width 1180 height 653
click at [774, 295] on body "Support Log Out Map Beta Calendar Book New Appointment Curbee Automotive ******…" at bounding box center [590, 294] width 1180 height 653
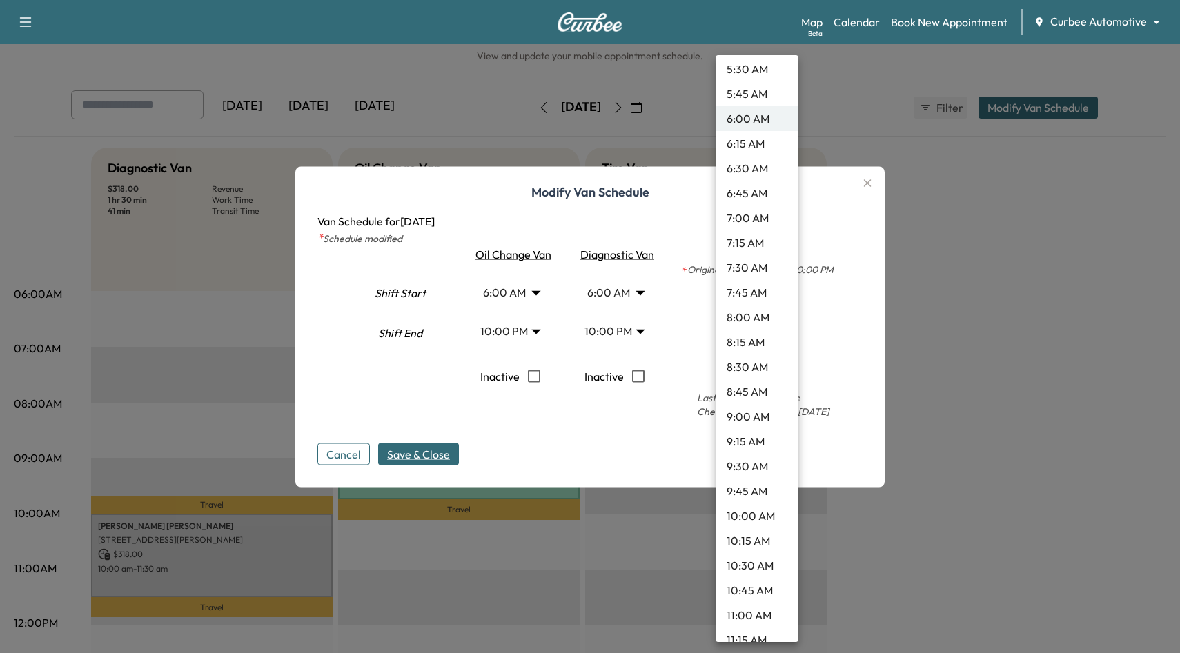
scroll to position [664, 0]
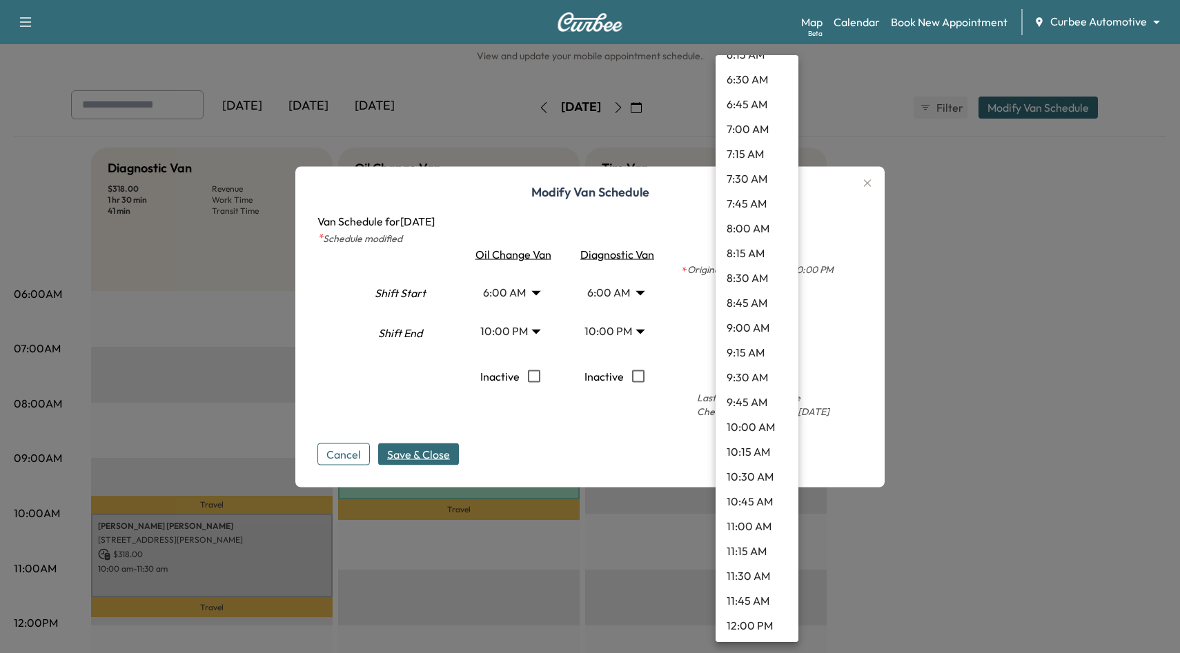
drag, startPoint x: 761, startPoint y: 506, endPoint x: 757, endPoint y: 536, distance: 30.0
click at [757, 536] on ul "- 12:00 AM 12:15 AM 12:30 AM 12:45 AM 1:00 AM 1:15 AM 1:30 AM 1:45 AM 2:00 AM 2…" at bounding box center [756, 601] width 83 height 2420
click at [757, 532] on li "11:00 AM" at bounding box center [756, 526] width 83 height 25
type input "**"
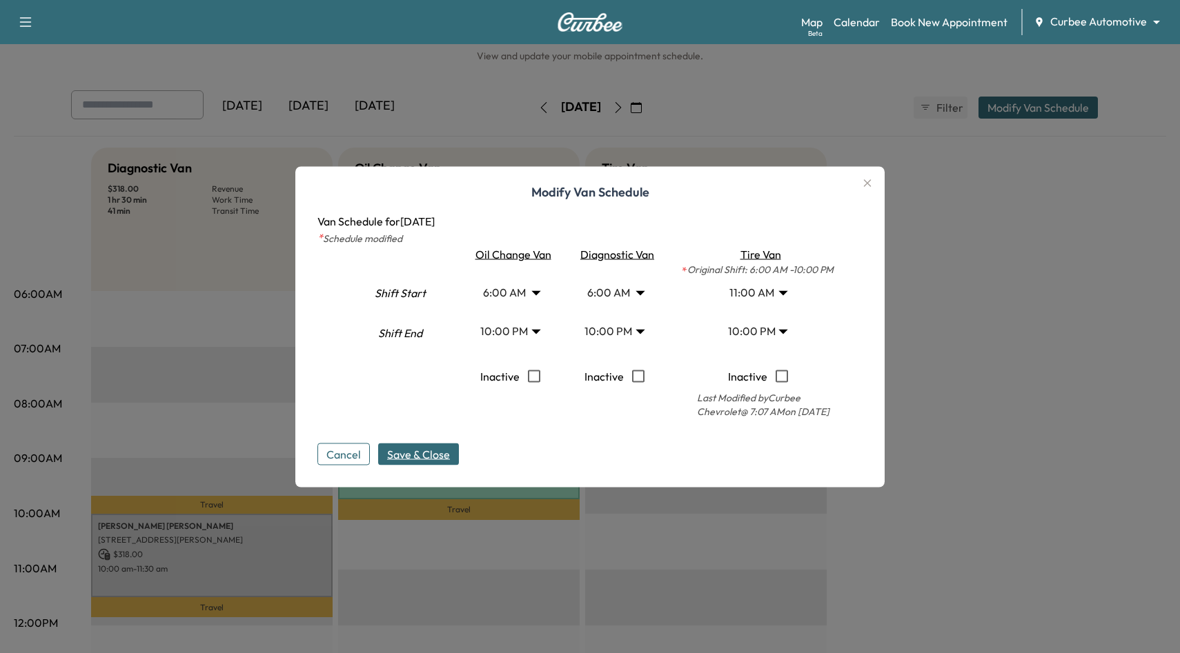
click at [782, 334] on body "Support Log Out Map Beta Calendar Book New Appointment Curbee Automotive ******…" at bounding box center [590, 294] width 1180 height 653
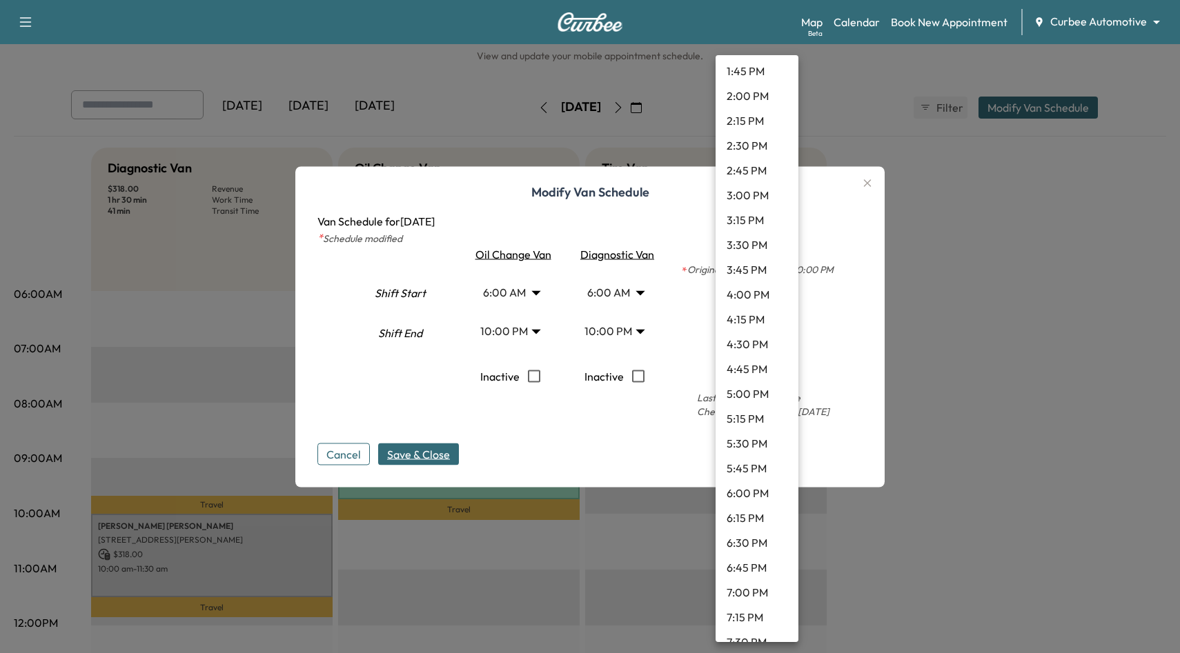
scroll to position [1358, 0]
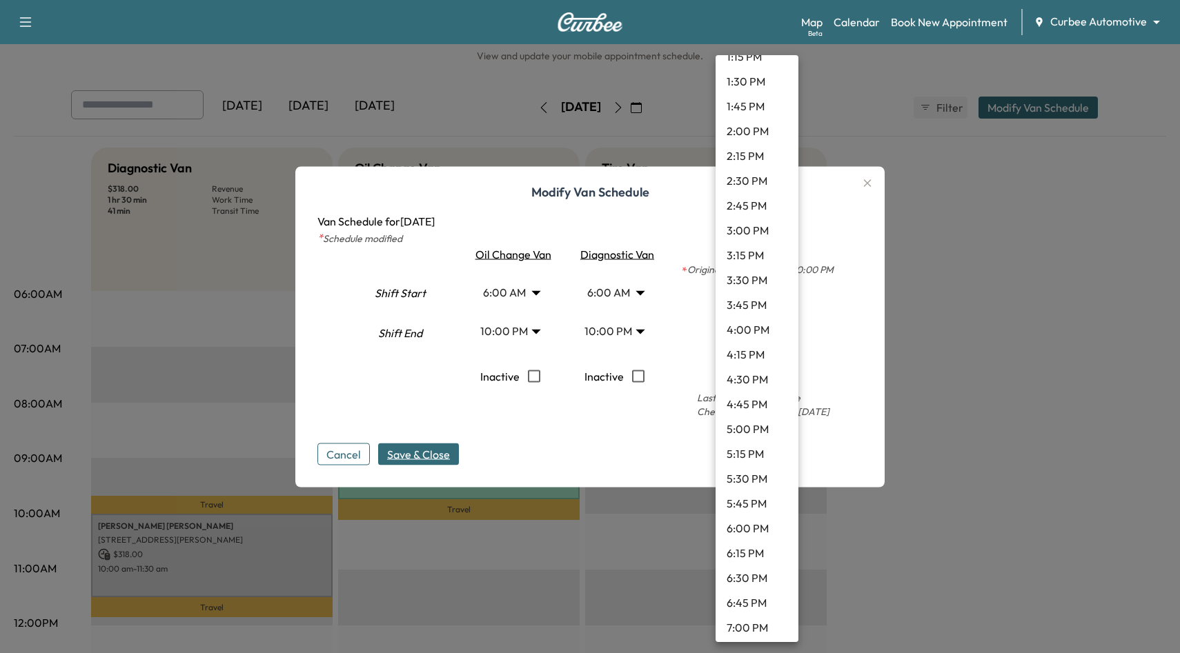
click at [743, 183] on li "2:30 PM" at bounding box center [756, 180] width 83 height 25
type input "****"
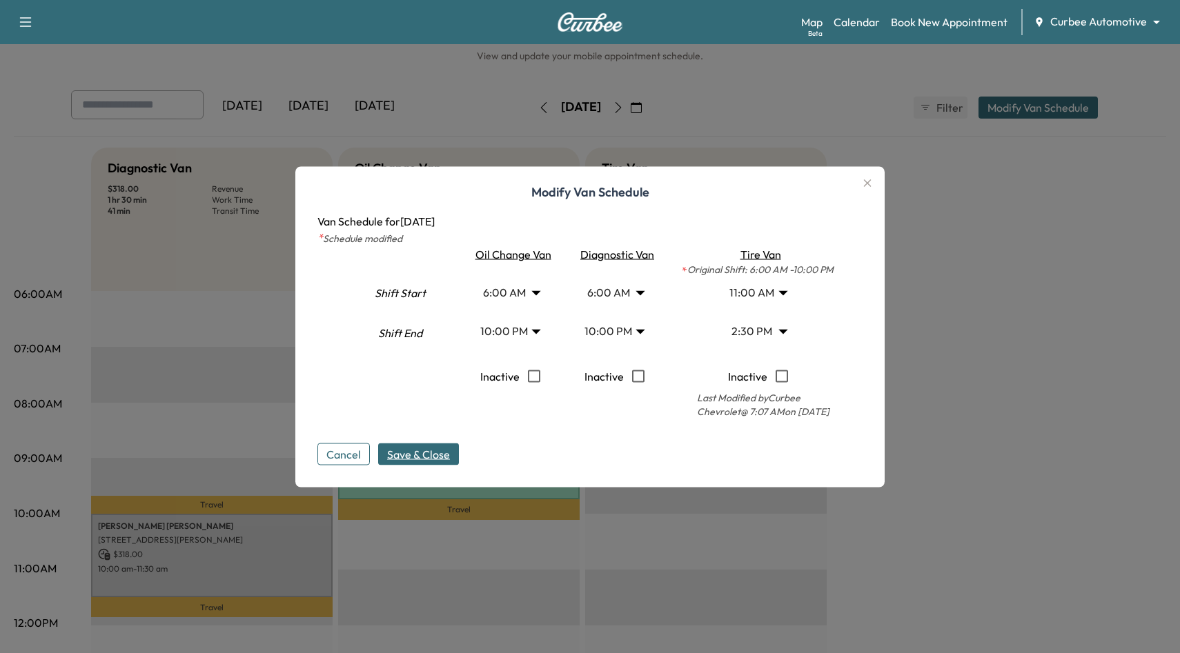
click at [448, 457] on span "Save & Close" at bounding box center [418, 454] width 63 height 17
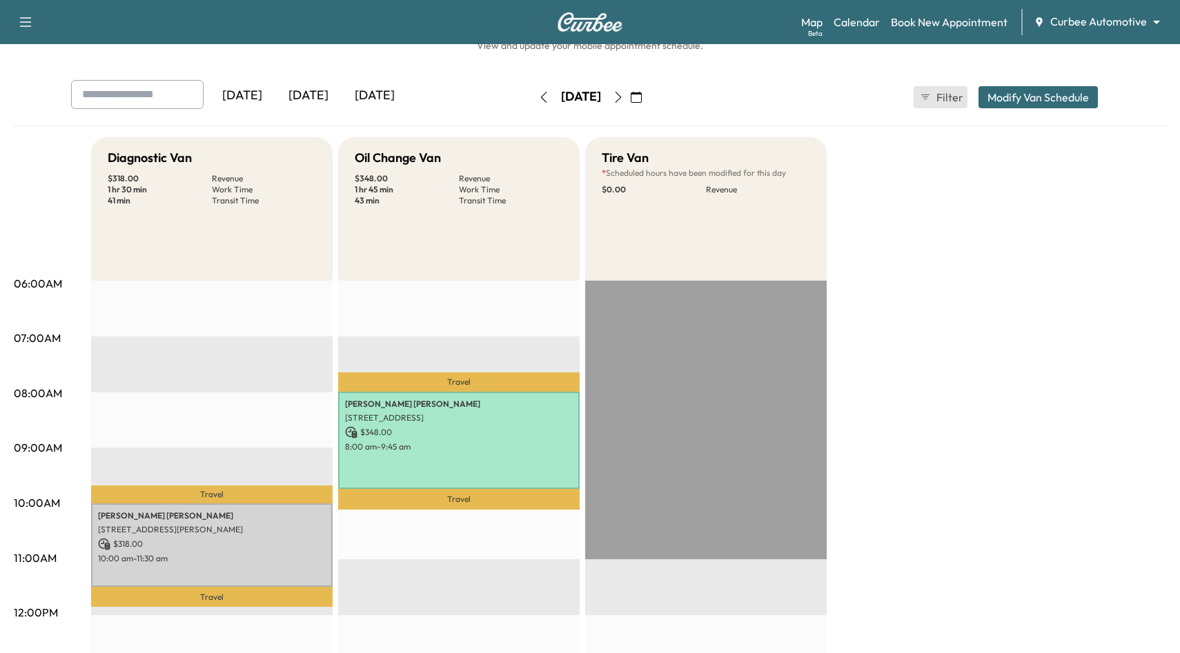
scroll to position [0, 0]
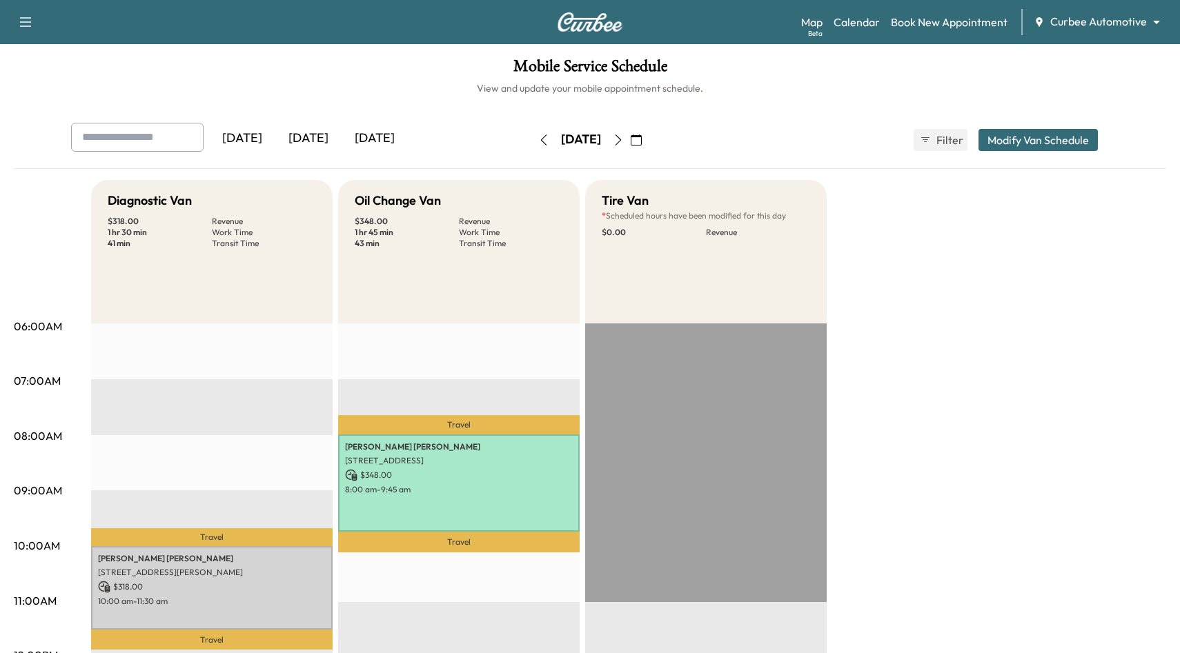
click at [130, 207] on h5 "Diagnostic Van" at bounding box center [150, 200] width 84 height 19
click at [1033, 133] on button "Modify Van Schedule" at bounding box center [1037, 140] width 119 height 22
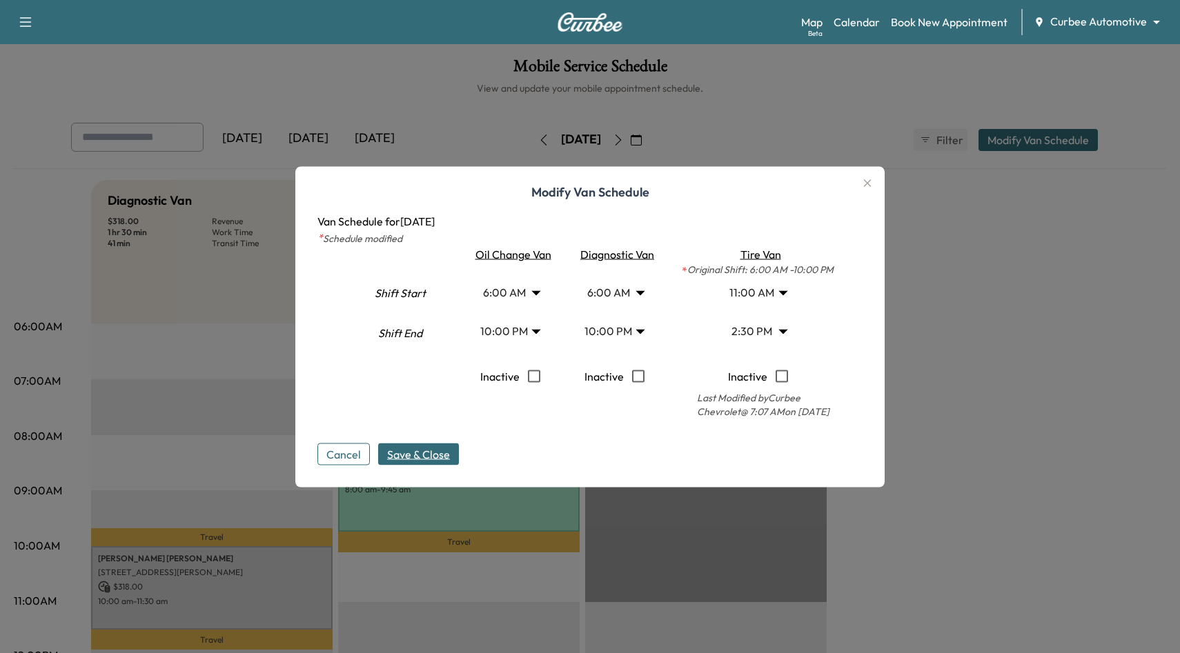
click at [517, 257] on div "Oil Change Van" at bounding box center [510, 254] width 99 height 17
click at [614, 261] on div "Diagnostic Van" at bounding box center [614, 254] width 99 height 17
click at [867, 182] on icon "button" at bounding box center [867, 183] width 17 height 17
